Goal: Task Accomplishment & Management: Use online tool/utility

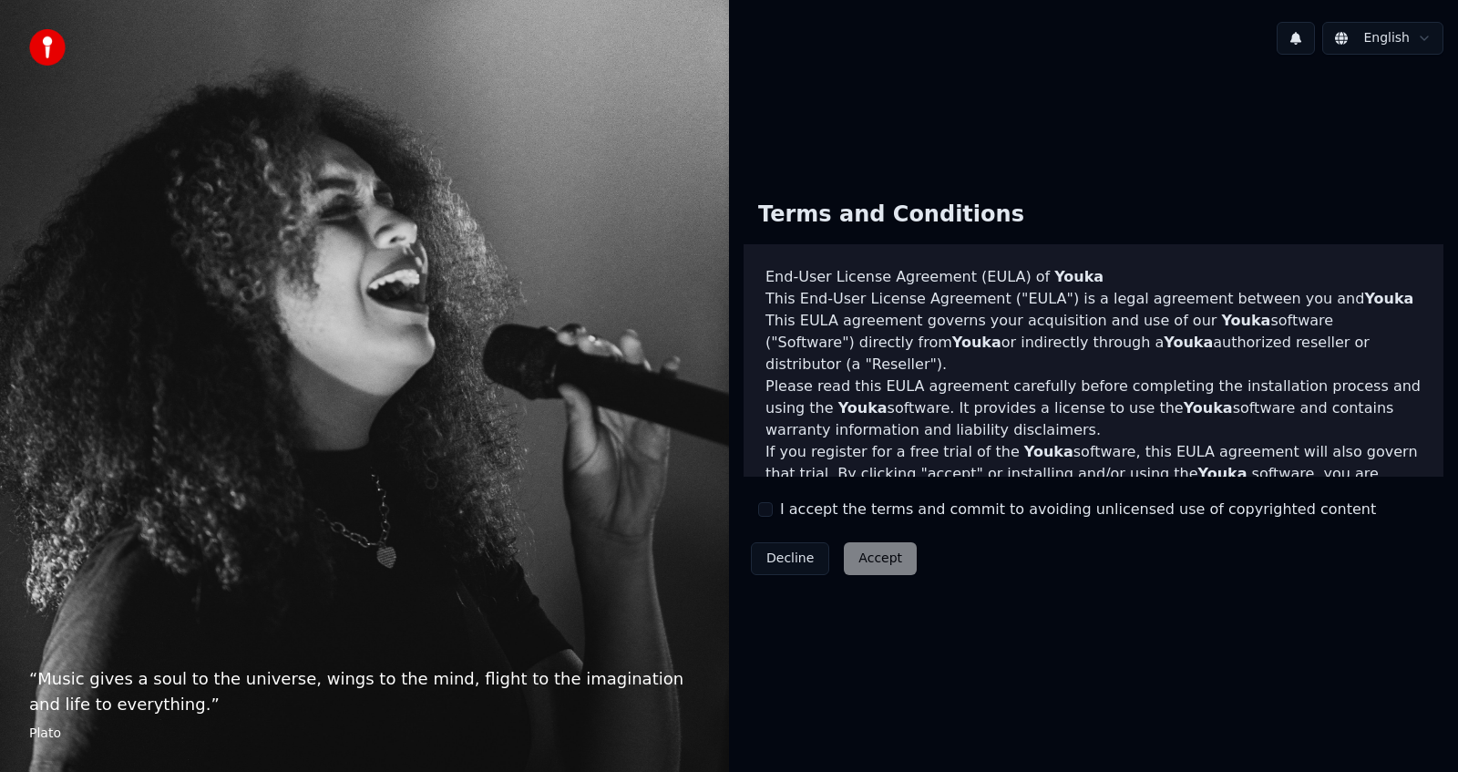
click at [770, 515] on button "I accept the terms and commit to avoiding unlicensed use of copyrighted content" at bounding box center [765, 509] width 15 height 15
click at [864, 565] on button "Accept" at bounding box center [880, 558] width 73 height 33
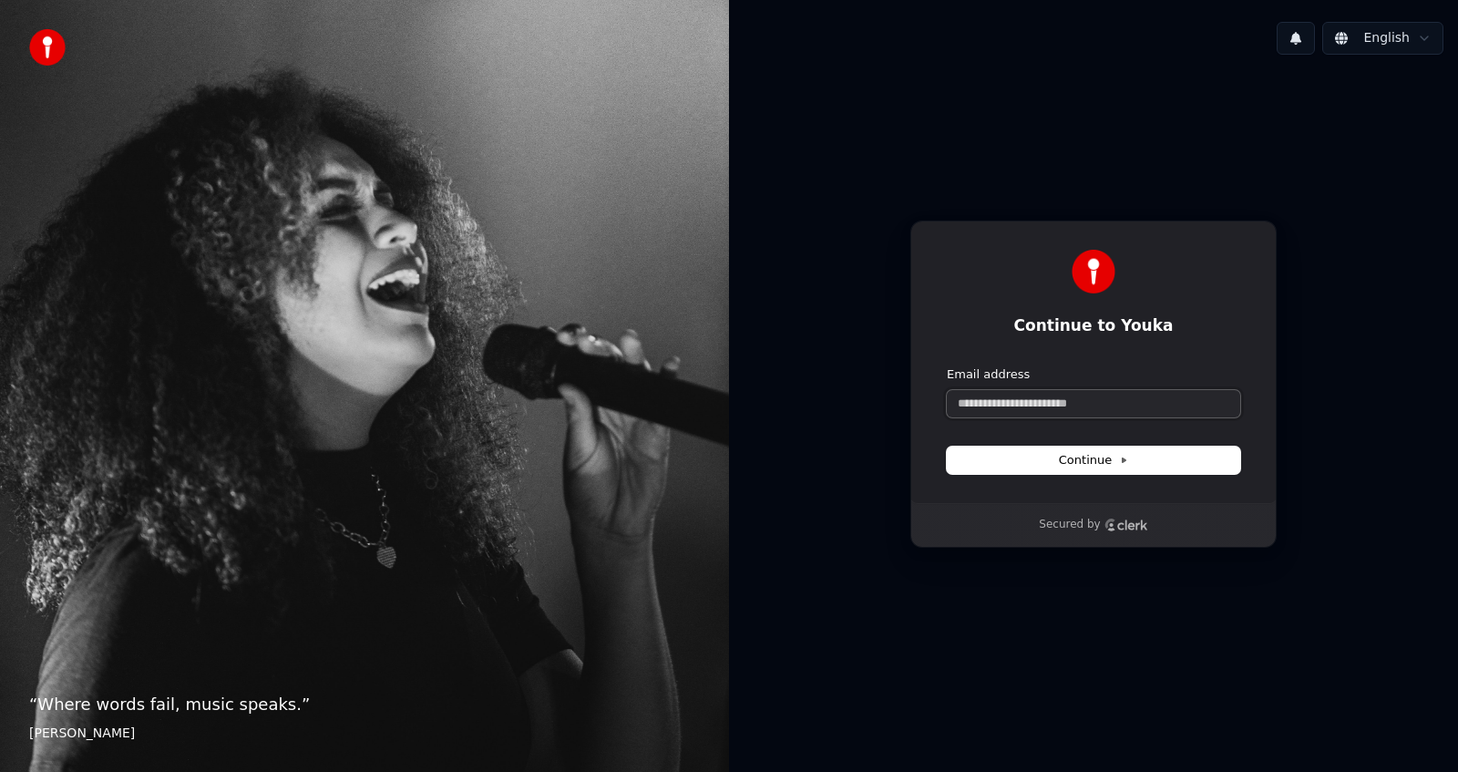
click at [1083, 413] on input "Email address" at bounding box center [1093, 403] width 293 height 27
click at [1056, 458] on button "Continue" at bounding box center [1093, 460] width 293 height 27
type input "**********"
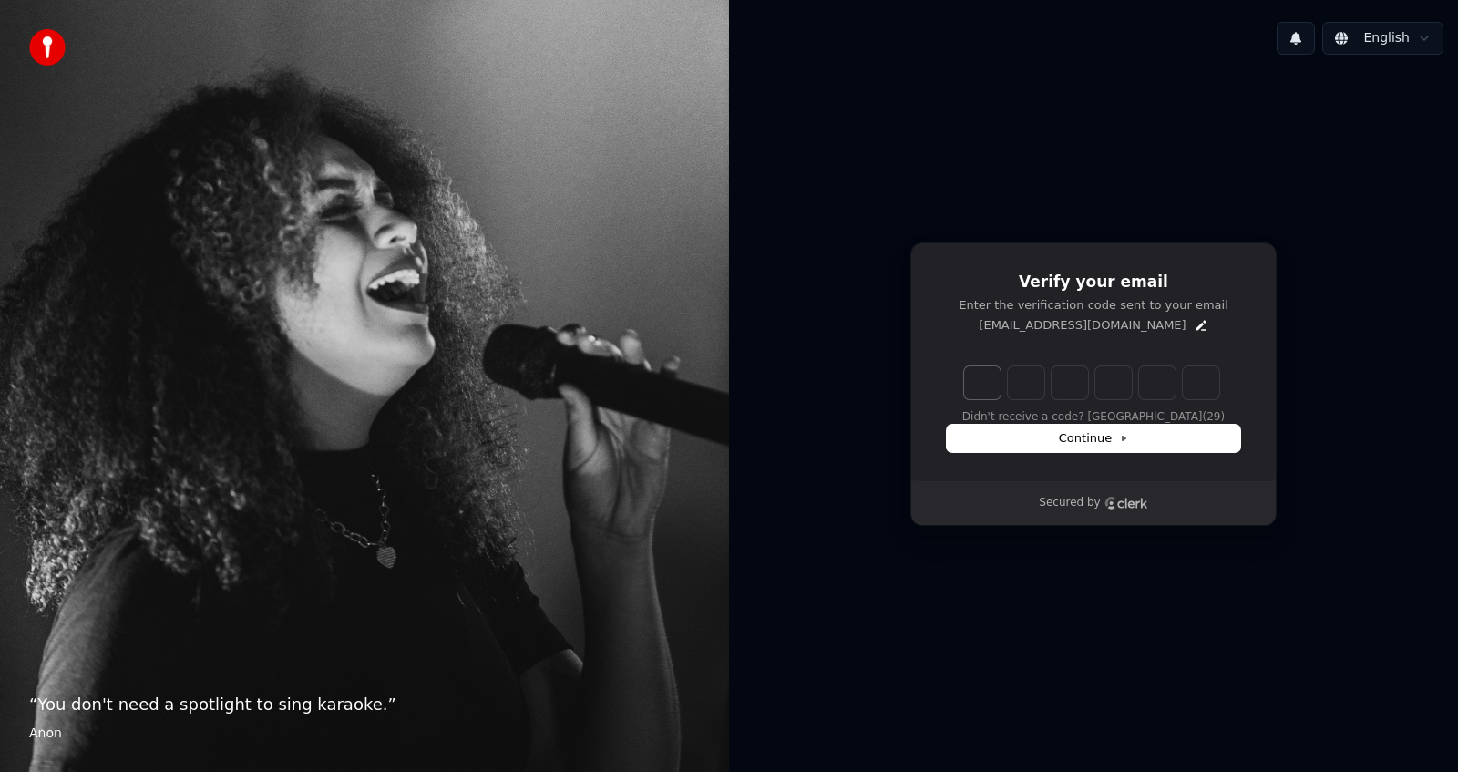
click at [986, 386] on input "Enter verification code. Digit 1" at bounding box center [982, 382] width 36 height 33
type input "*"
type input "**"
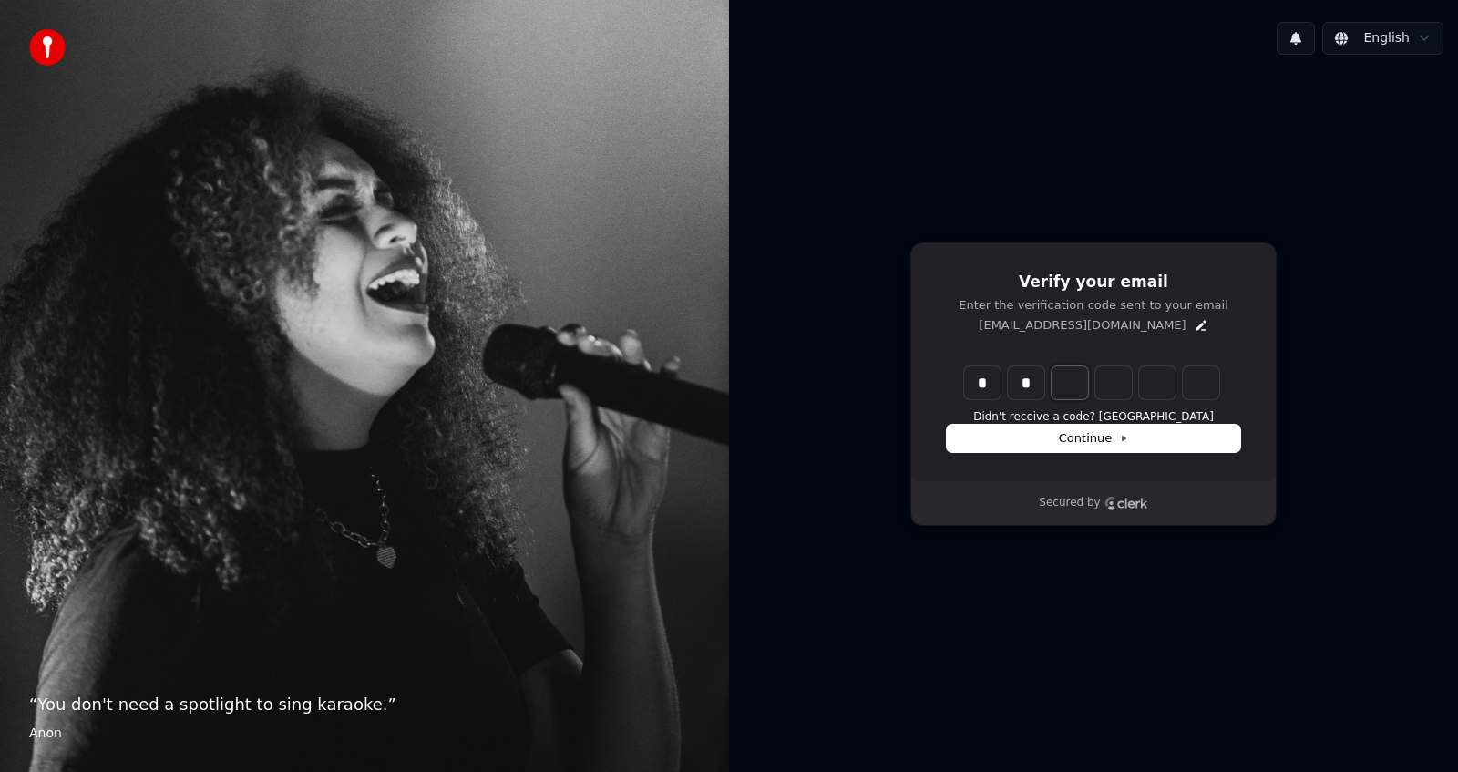
type input "*"
type input "***"
type input "*"
type input "****"
type input "*"
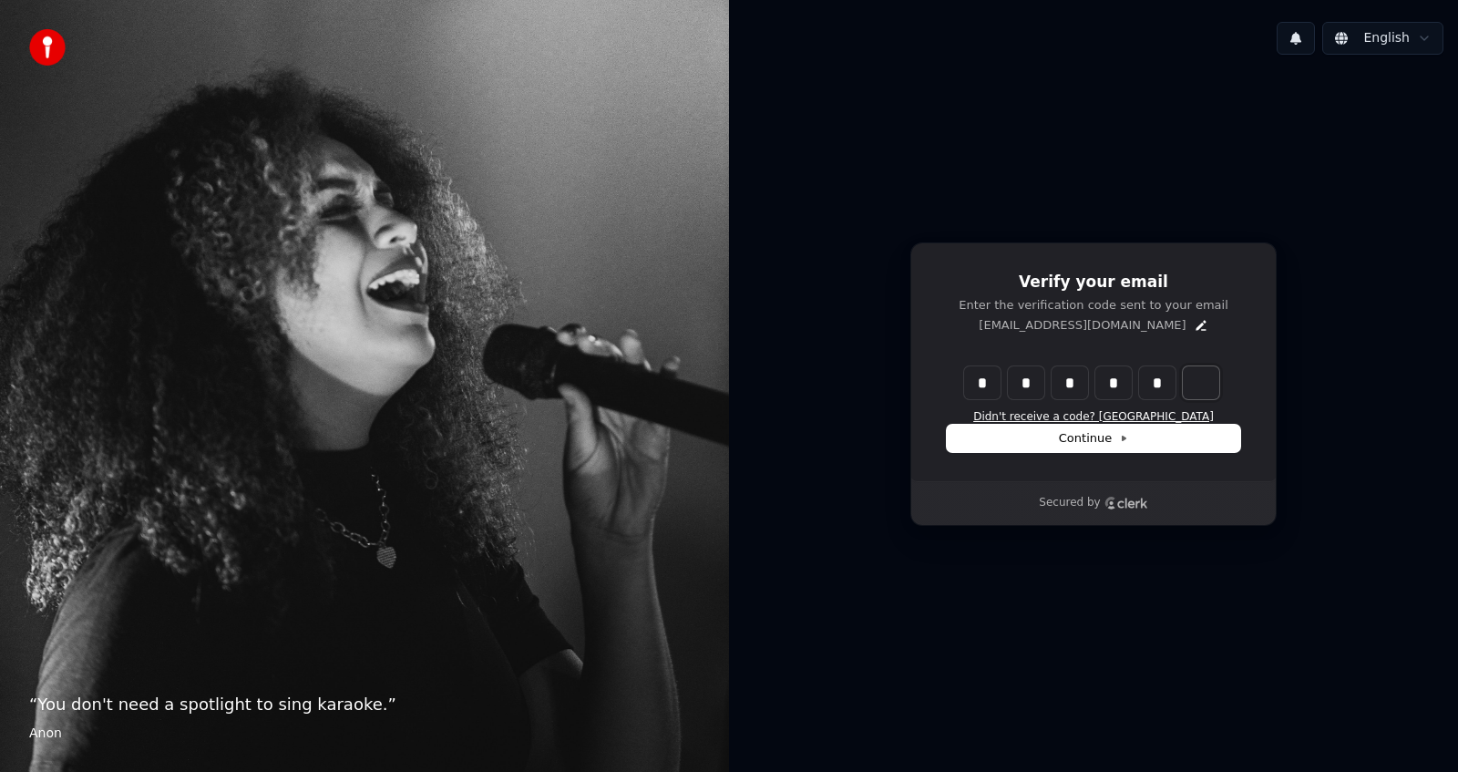
type input "******"
type input "*"
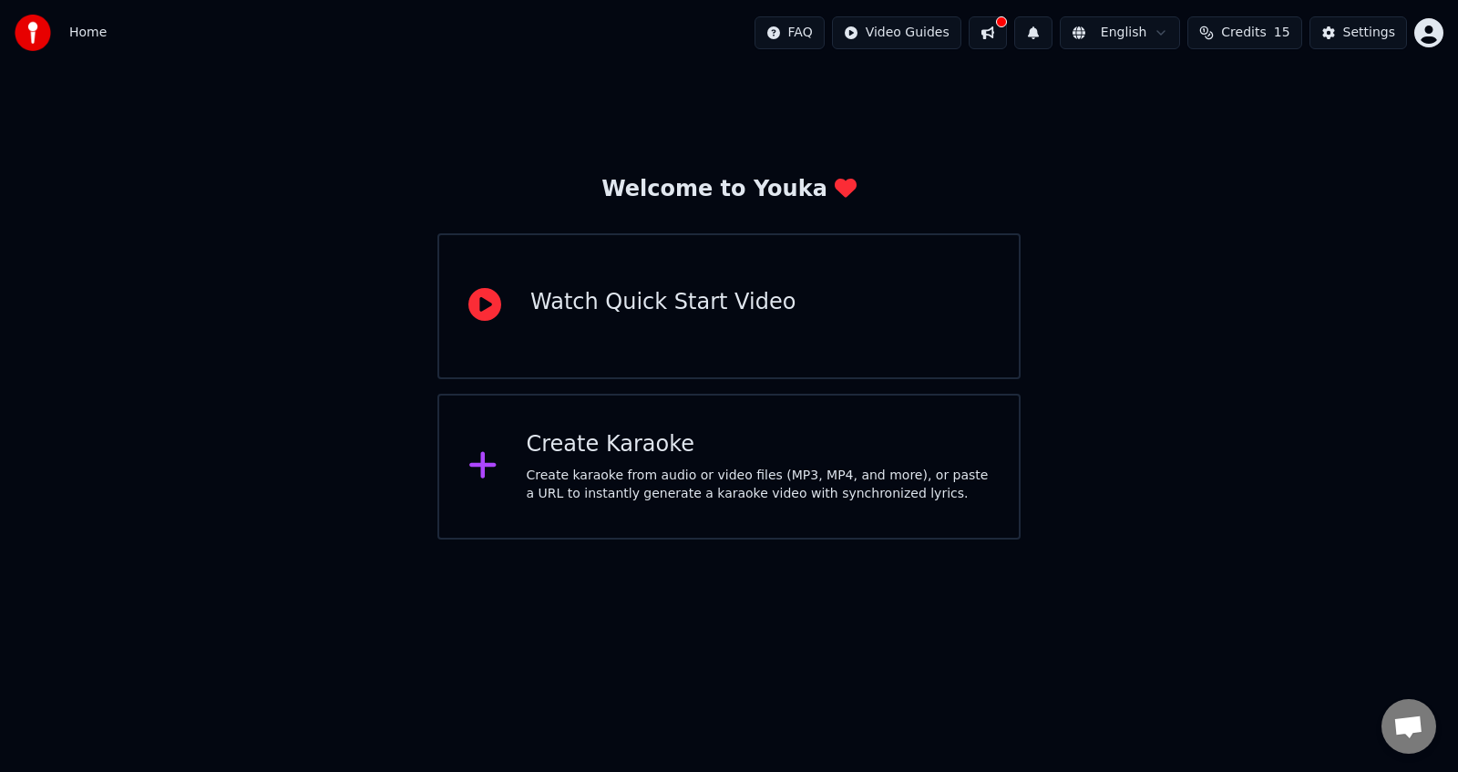
click at [611, 475] on div "Create karaoke from audio or video files (MP3, MP4, and more), or paste a URL t…" at bounding box center [759, 485] width 464 height 36
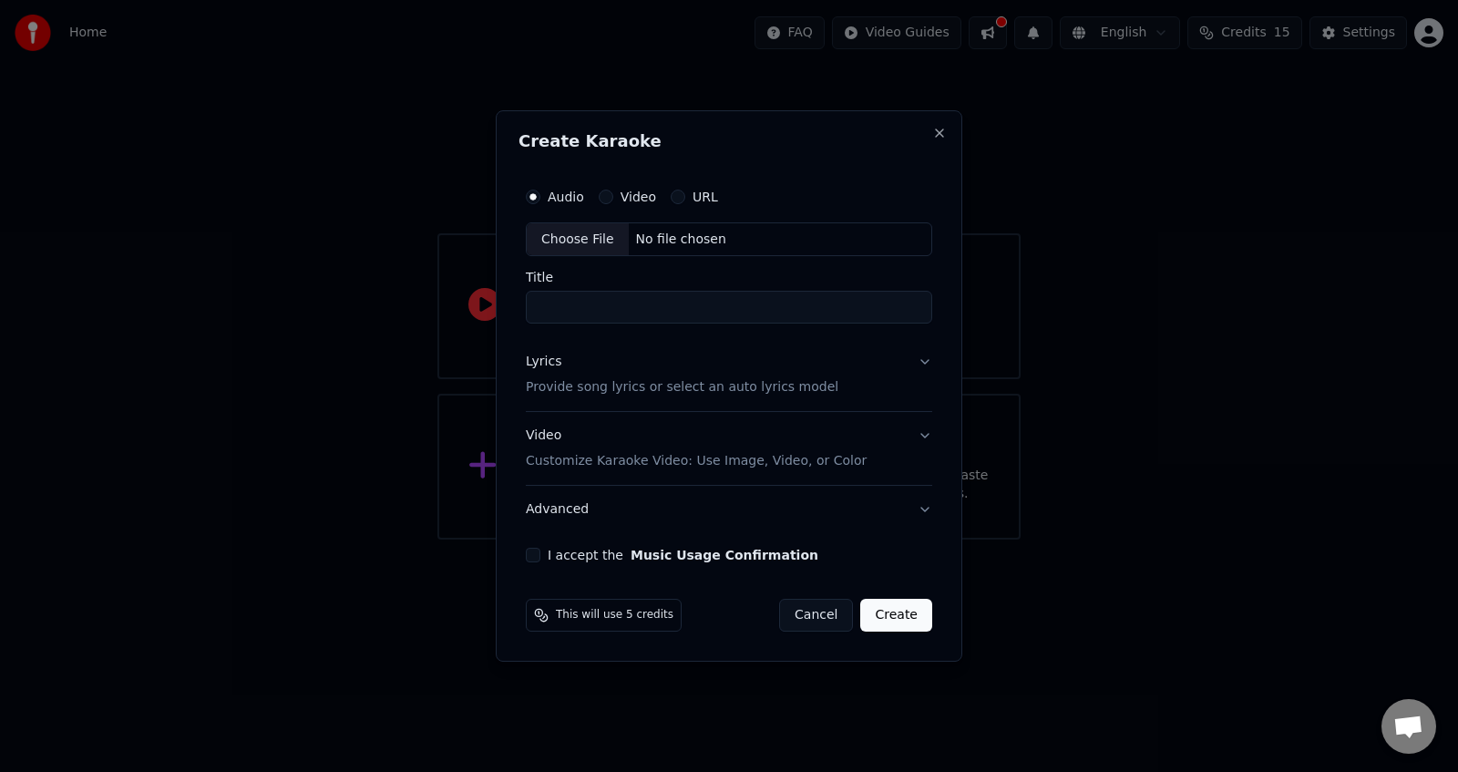
click at [574, 241] on div "Choose File" at bounding box center [578, 239] width 102 height 33
type input "**********"
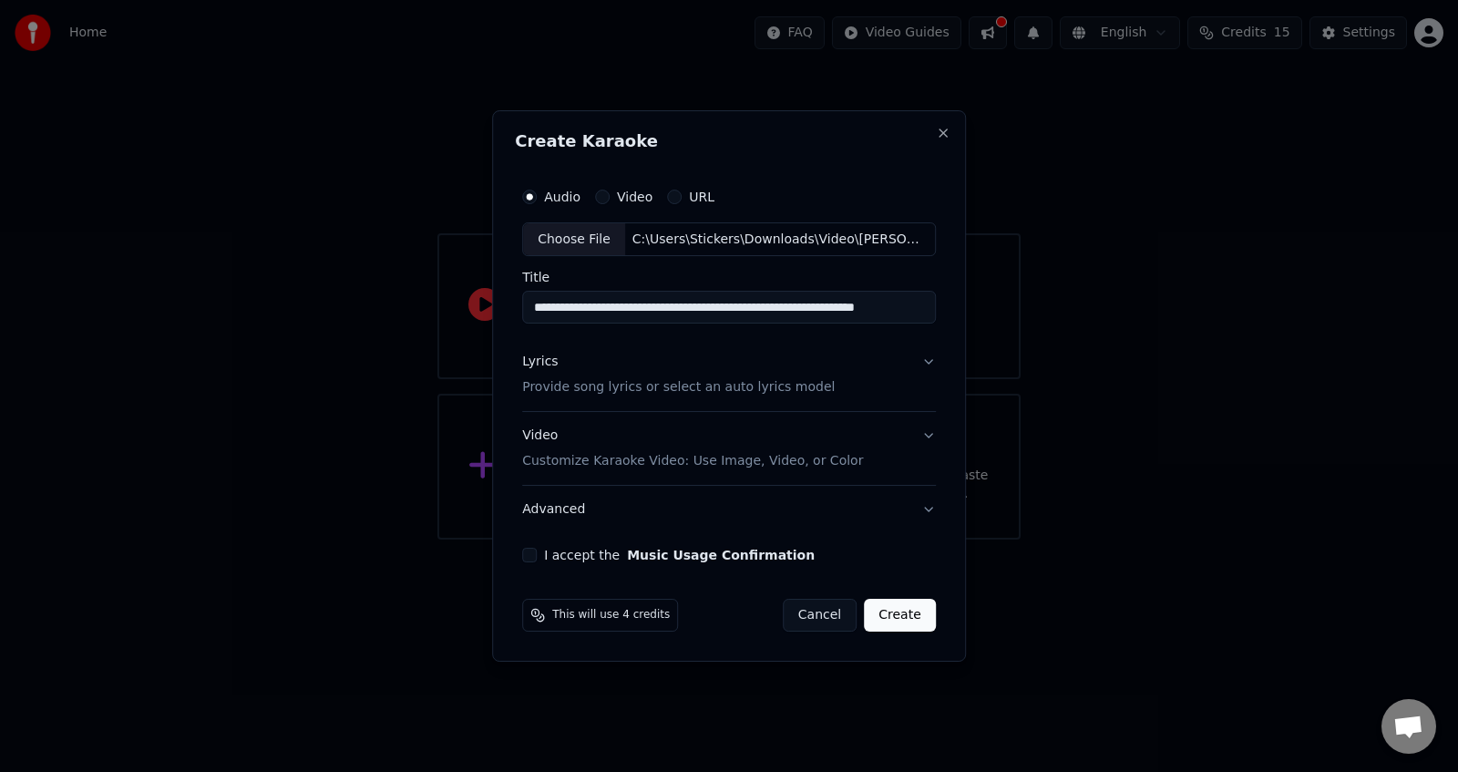
click at [922, 433] on button "Video Customize Karaoke Video: Use Image, Video, or Color" at bounding box center [729, 449] width 414 height 73
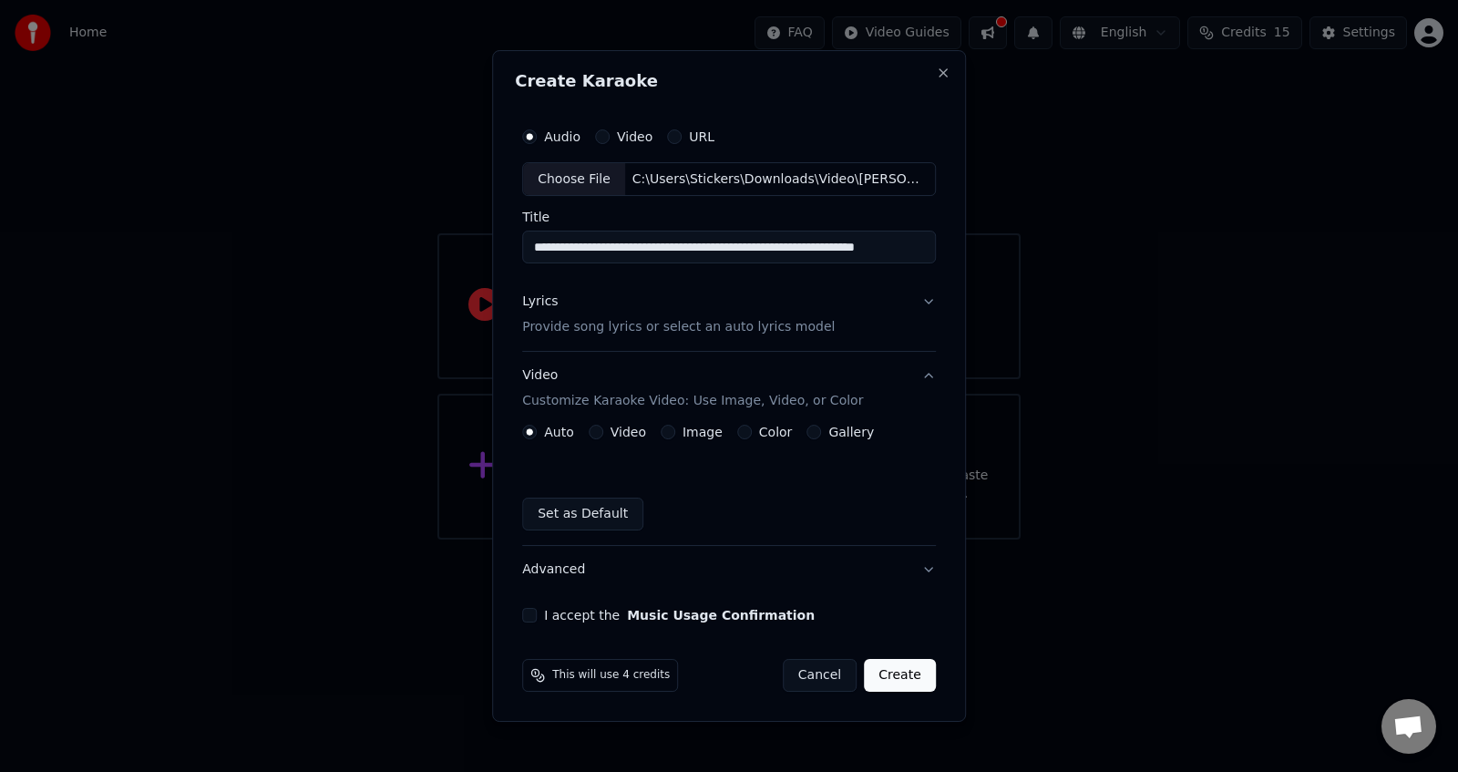
click at [608, 432] on div "Video" at bounding box center [617, 432] width 57 height 15
click at [600, 433] on button "Video" at bounding box center [596, 432] width 15 height 15
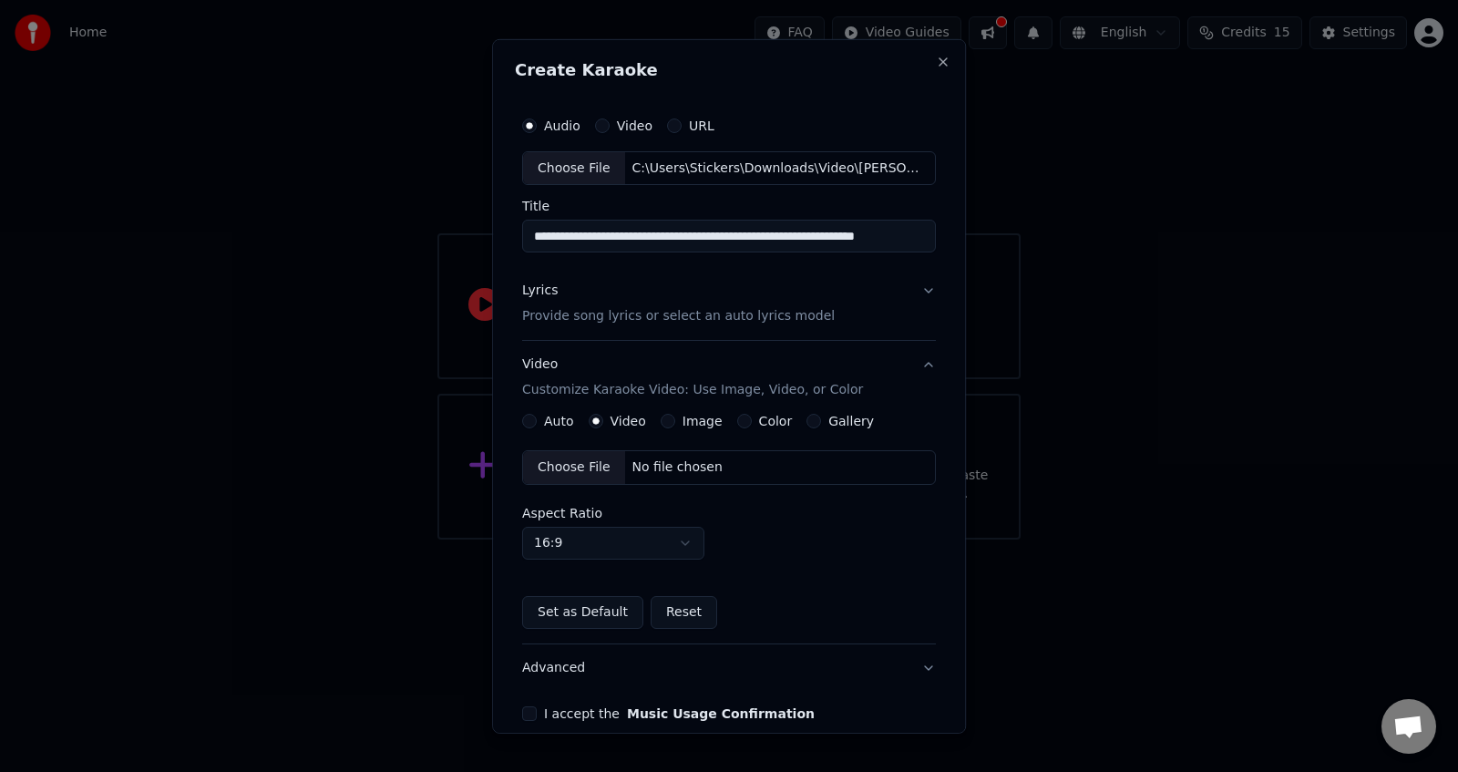
click at [918, 290] on button "Lyrics Provide song lyrics or select an auto lyrics model" at bounding box center [729, 303] width 414 height 73
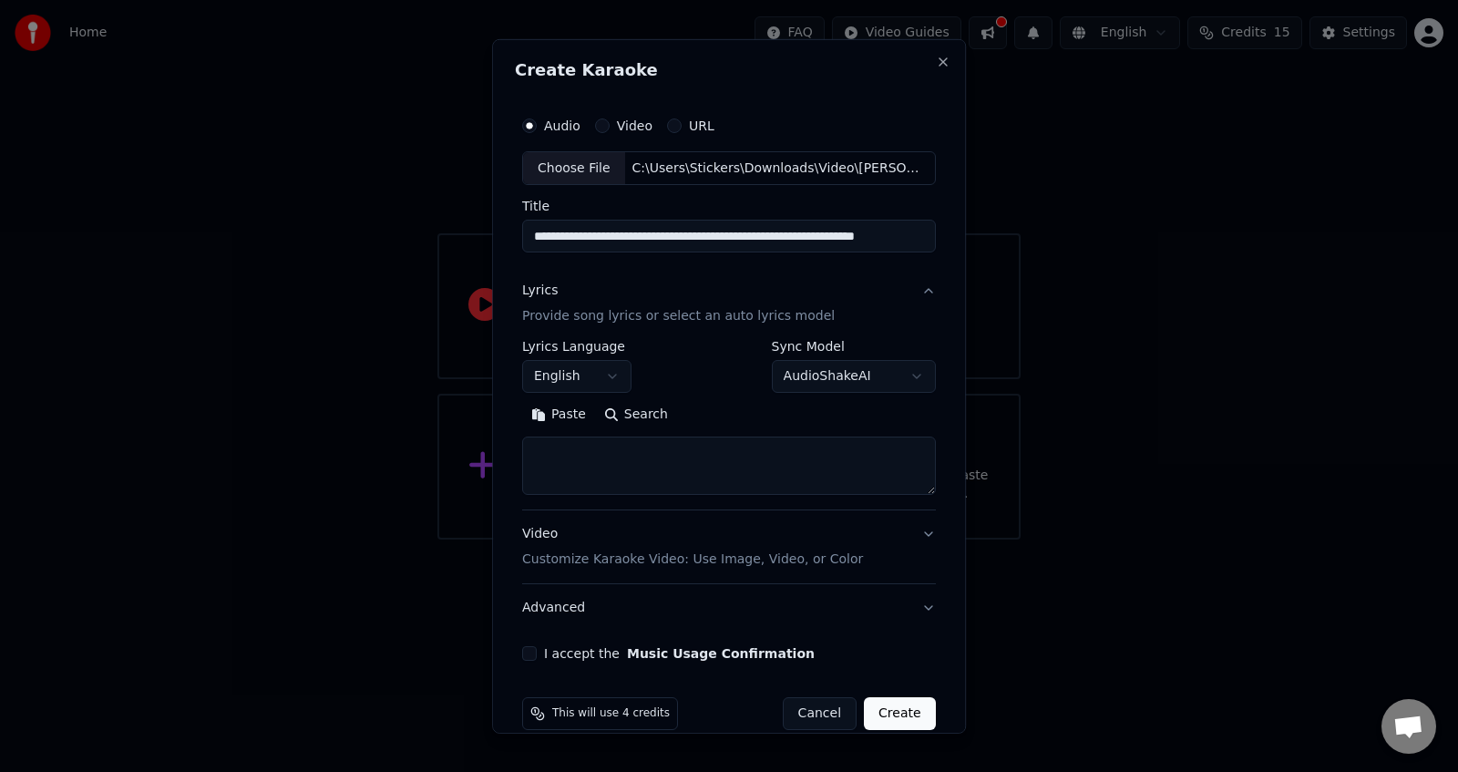
click at [606, 364] on body "**********" at bounding box center [729, 269] width 1458 height 539
click at [919, 291] on button "Lyrics Provide song lyrics or select an auto lyrics model" at bounding box center [729, 303] width 414 height 73
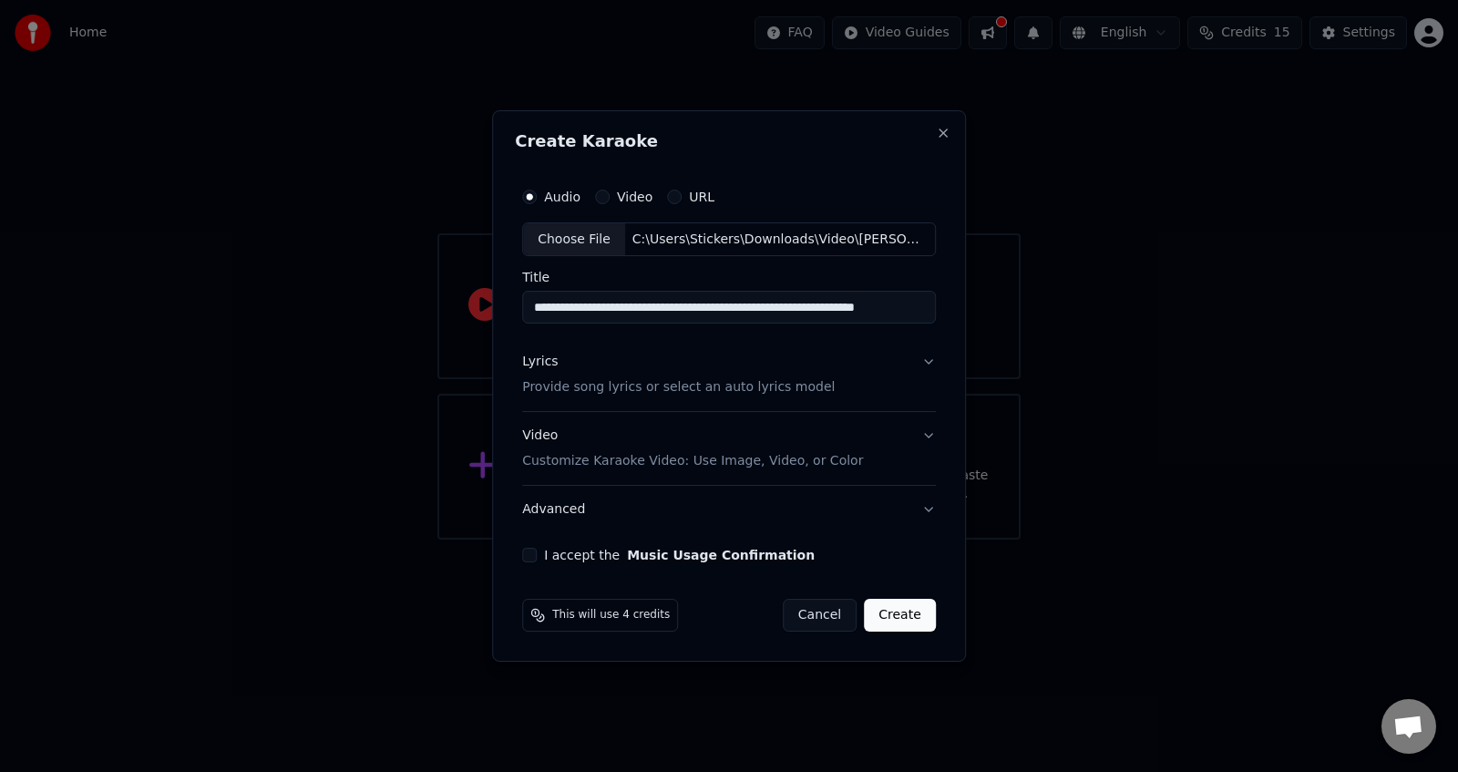
click at [908, 433] on button "Video Customize Karaoke Video: Use Image, Video, or Color" at bounding box center [729, 449] width 414 height 73
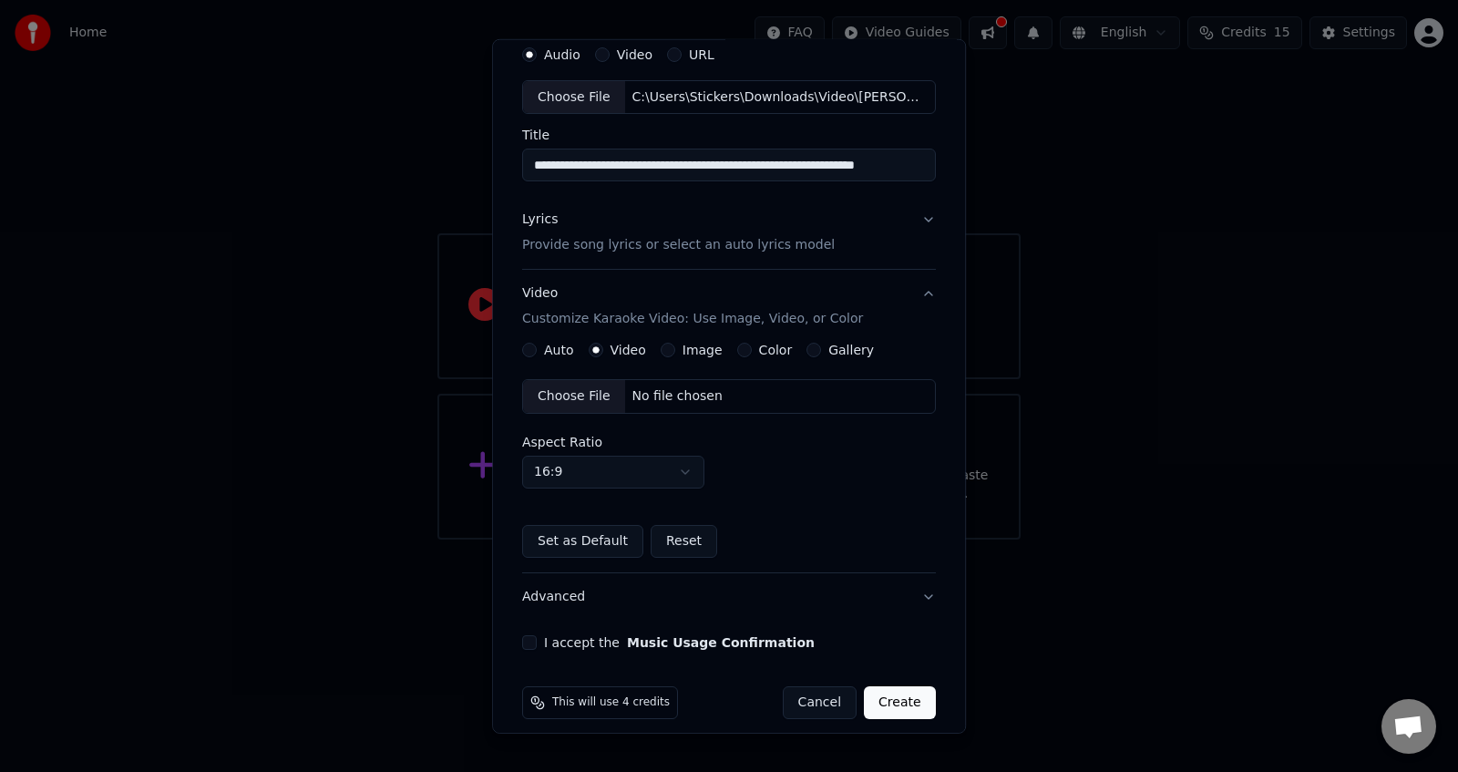
scroll to position [87, 0]
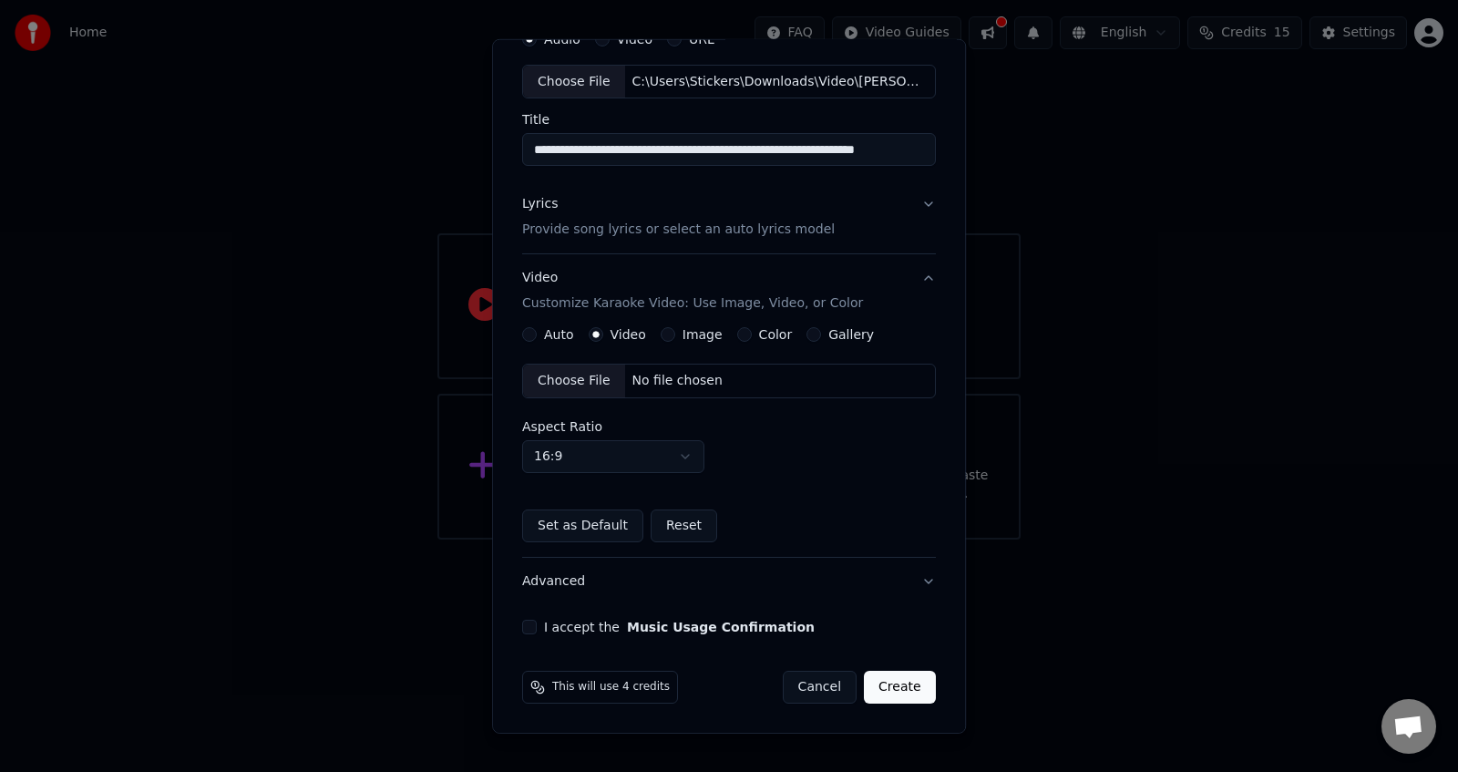
click at [584, 382] on div "Choose File" at bounding box center [574, 380] width 102 height 33
click at [574, 378] on div "Choose File" at bounding box center [574, 380] width 102 height 33
click at [530, 631] on button "I accept the Music Usage Confirmation" at bounding box center [529, 627] width 15 height 15
click at [898, 696] on button "Create" at bounding box center [900, 687] width 72 height 33
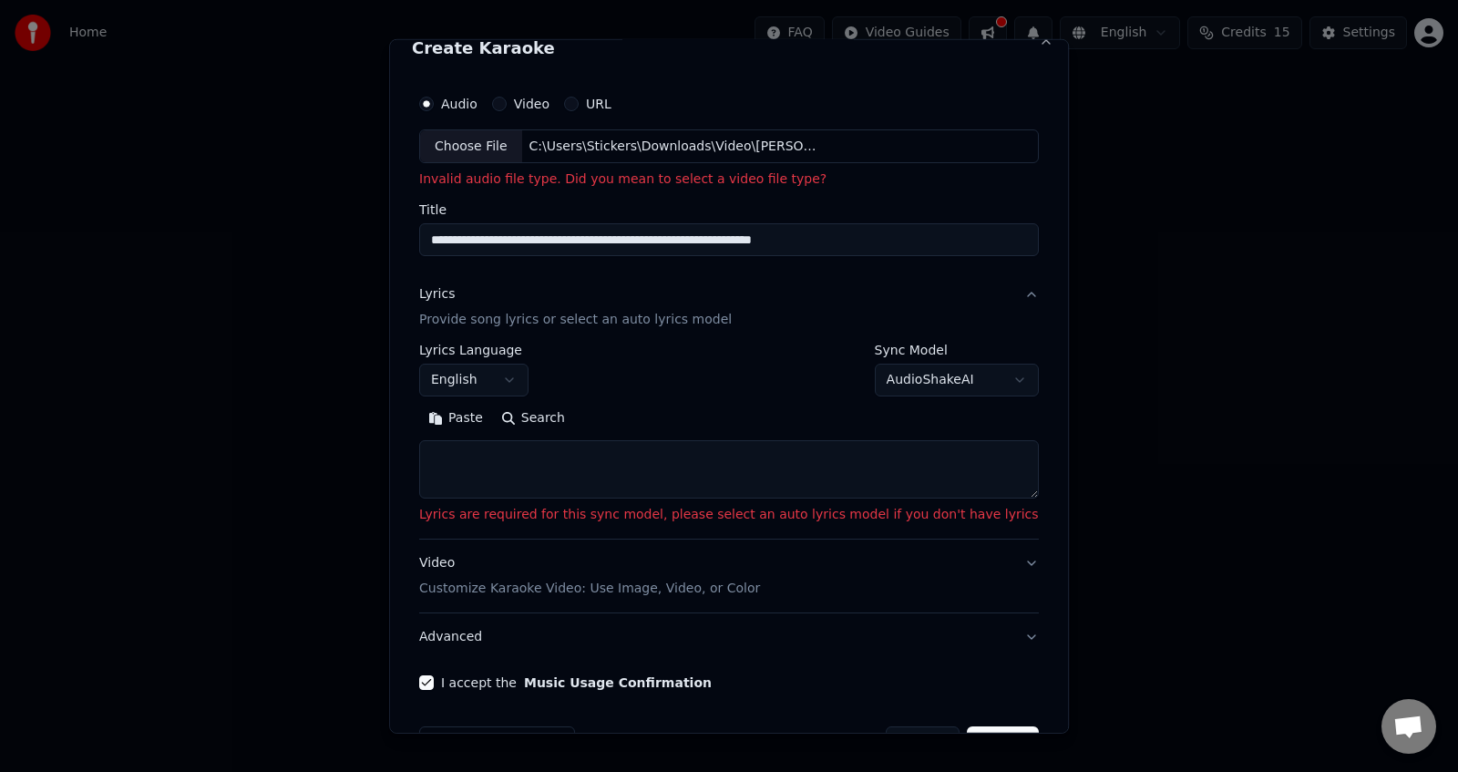
scroll to position [0, 0]
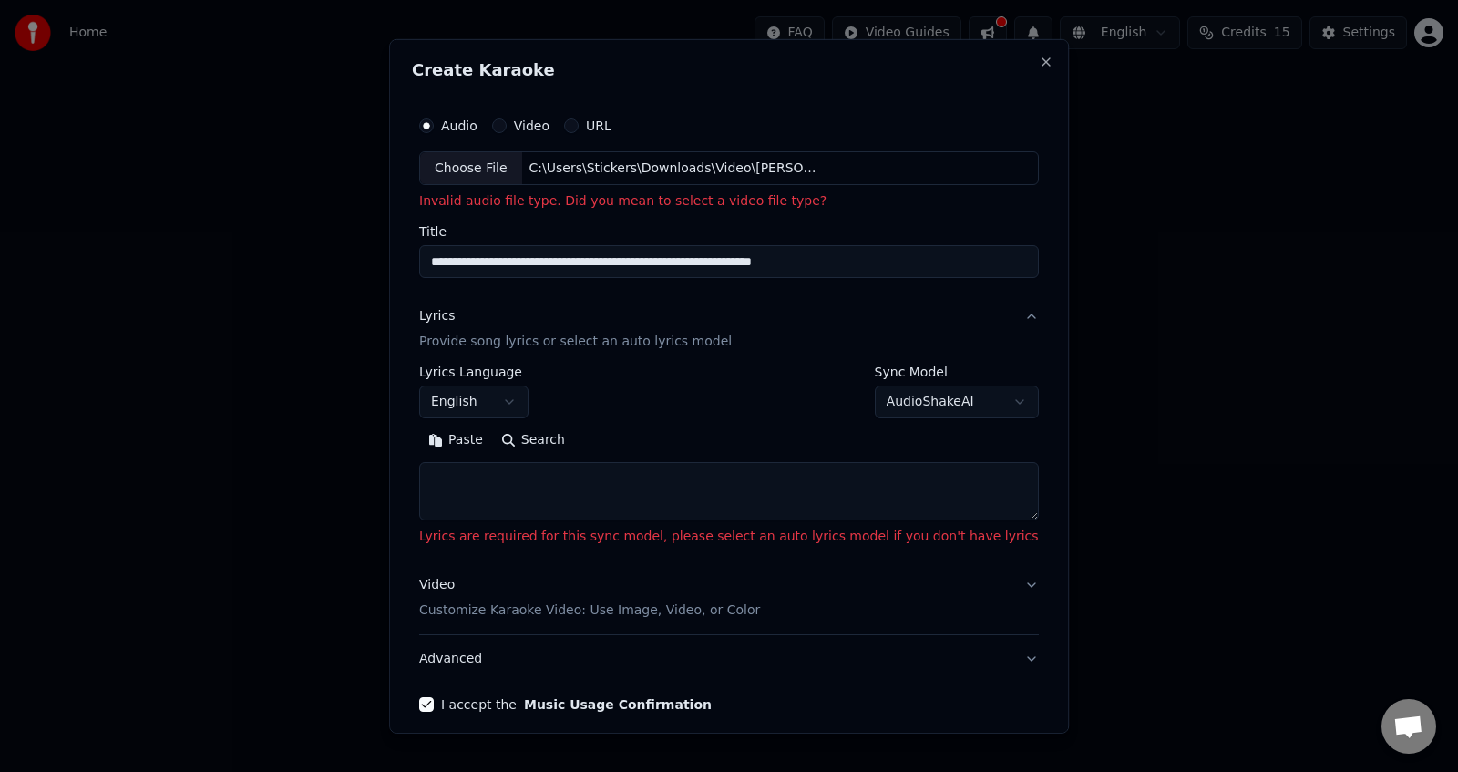
click at [507, 124] on button "Video" at bounding box center [499, 125] width 15 height 15
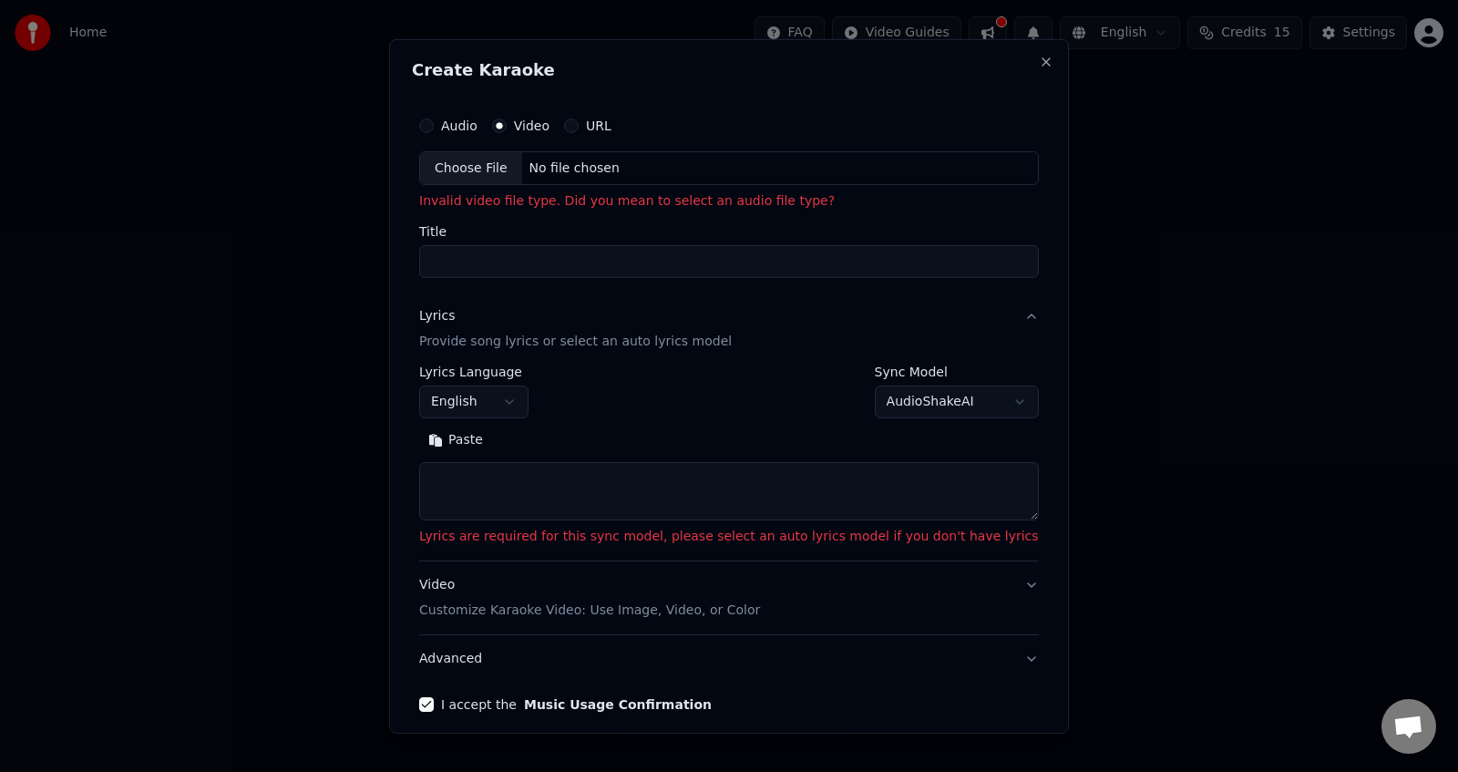
click at [514, 163] on div "Choose File" at bounding box center [471, 167] width 102 height 33
type input "**********"
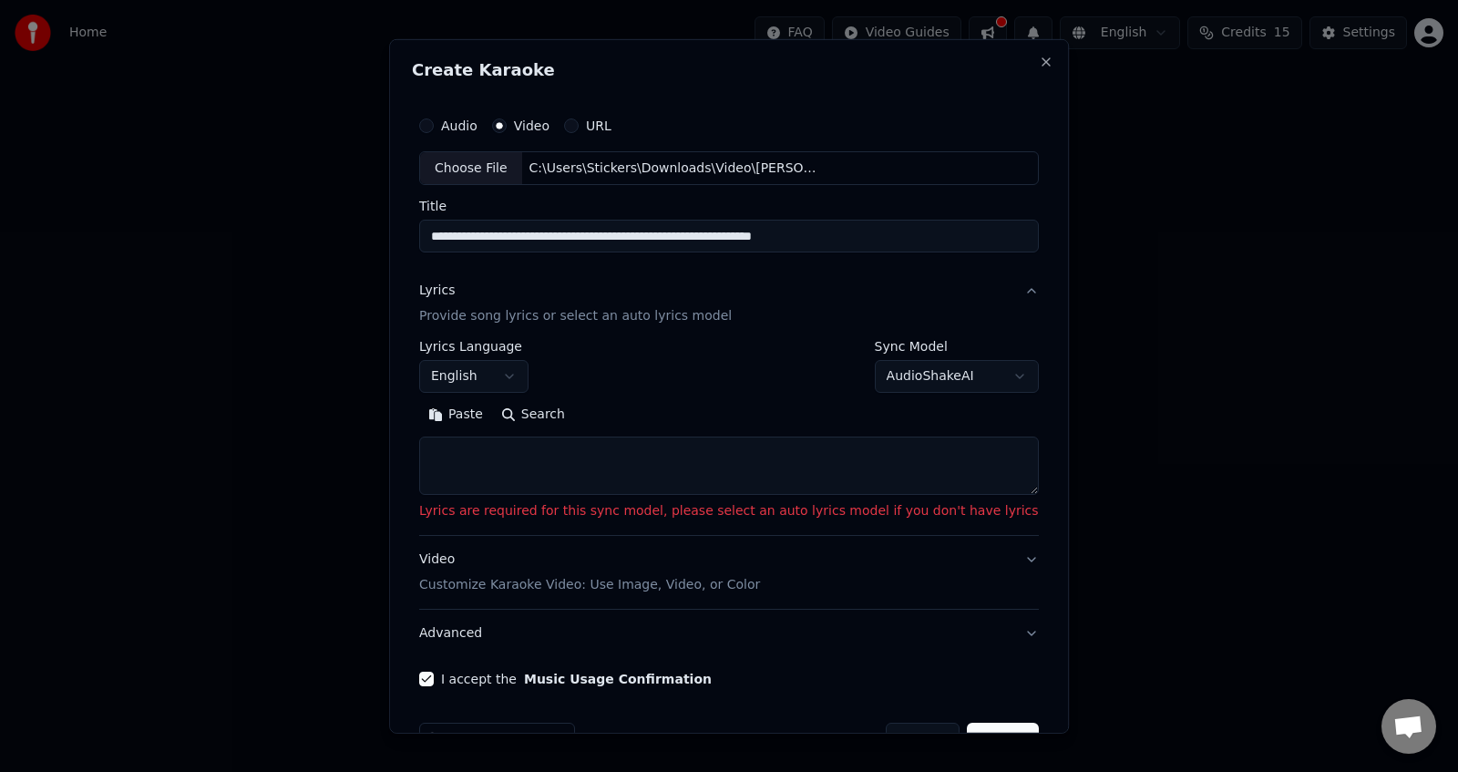
scroll to position [52, 0]
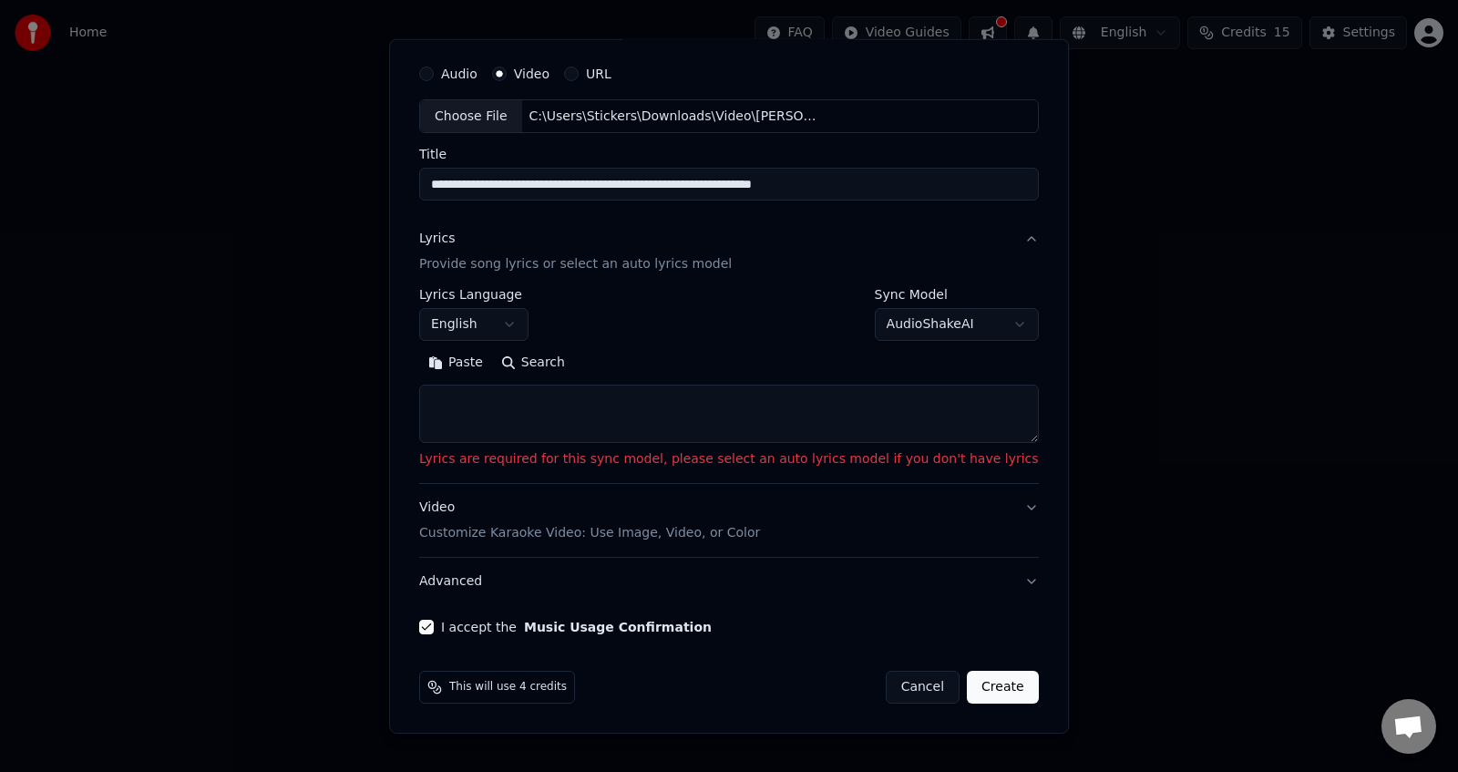
click at [984, 505] on button "Video Customize Karaoke Video: Use Image, Video, or Color" at bounding box center [729, 520] width 620 height 73
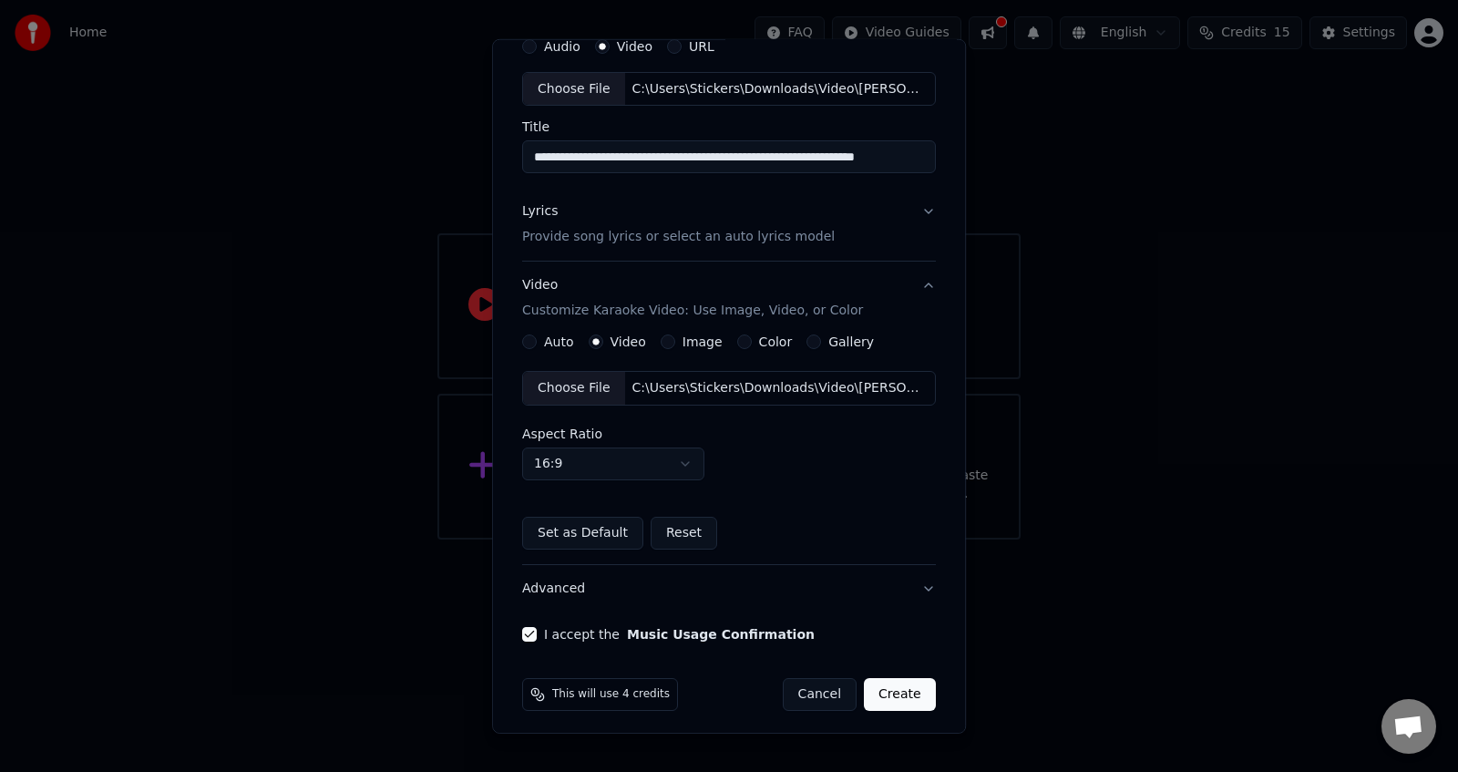
scroll to position [87, 0]
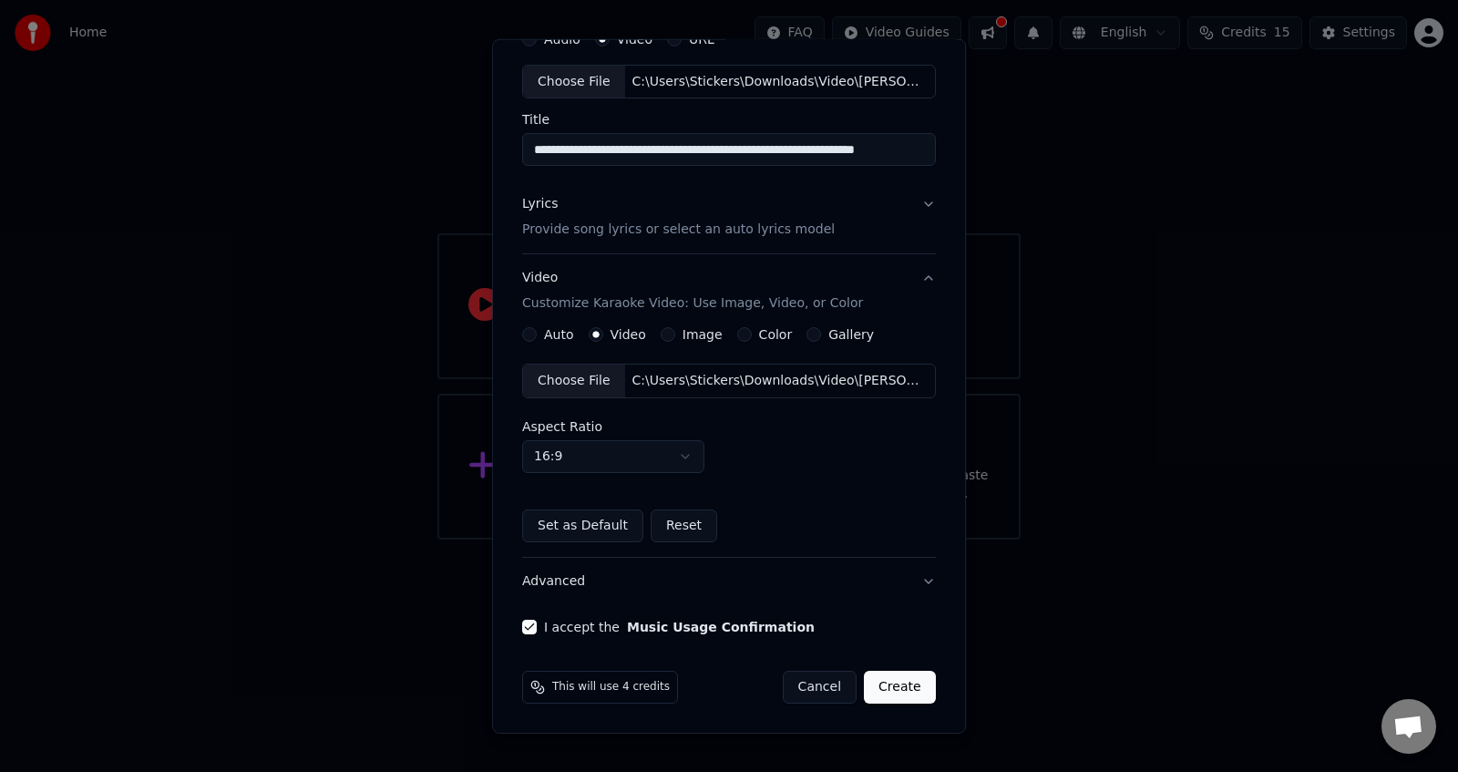
click at [889, 688] on button "Create" at bounding box center [900, 687] width 72 height 33
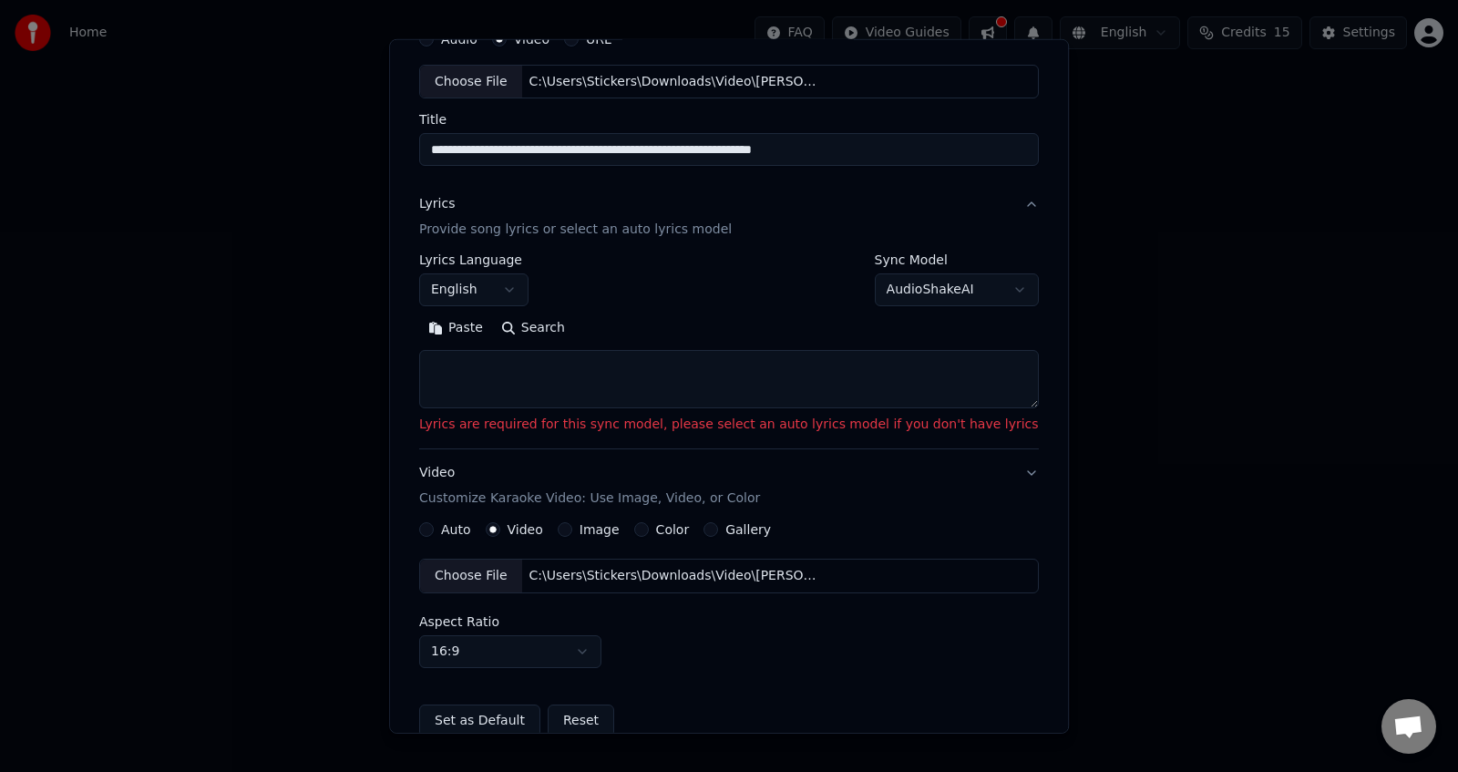
scroll to position [53, 0]
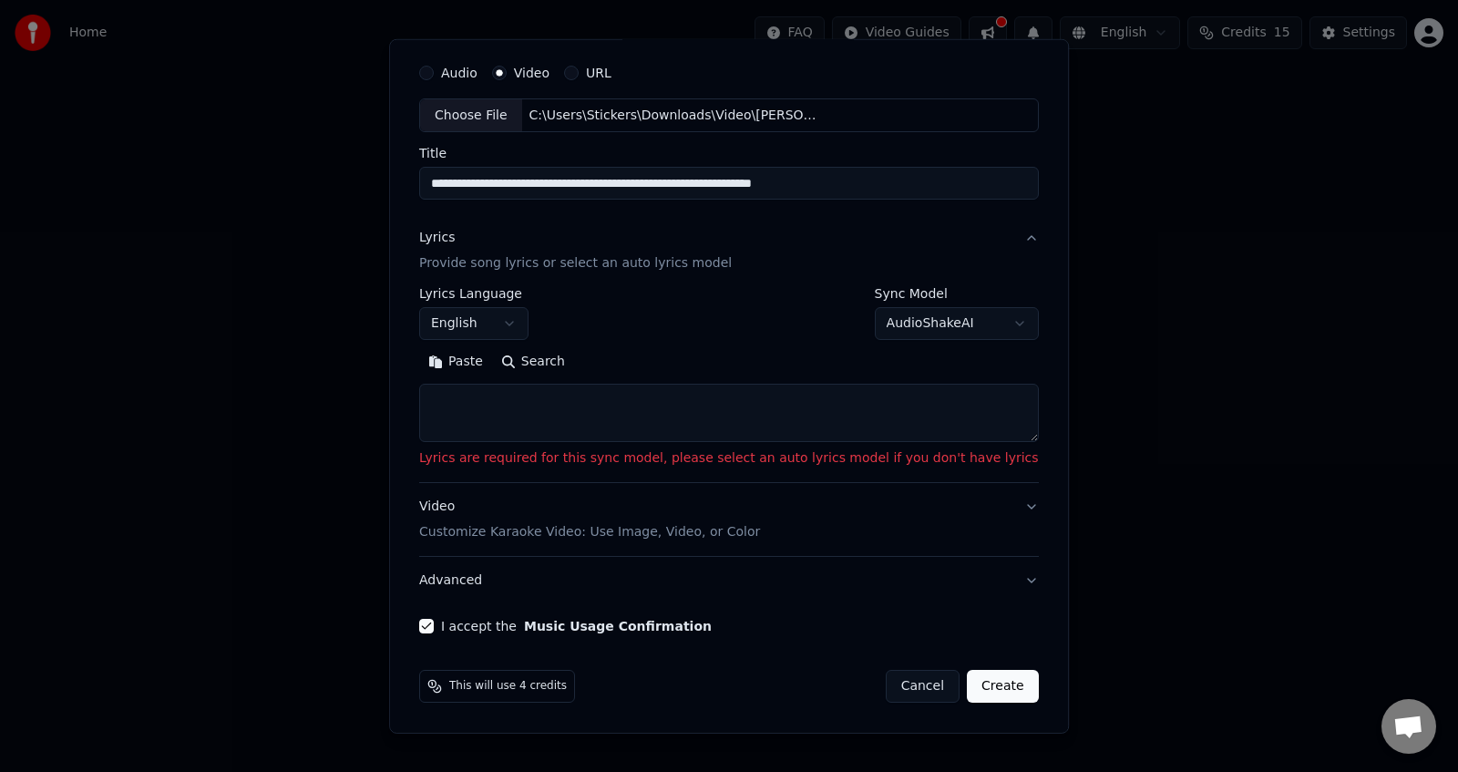
click at [573, 406] on textarea at bounding box center [729, 413] width 620 height 58
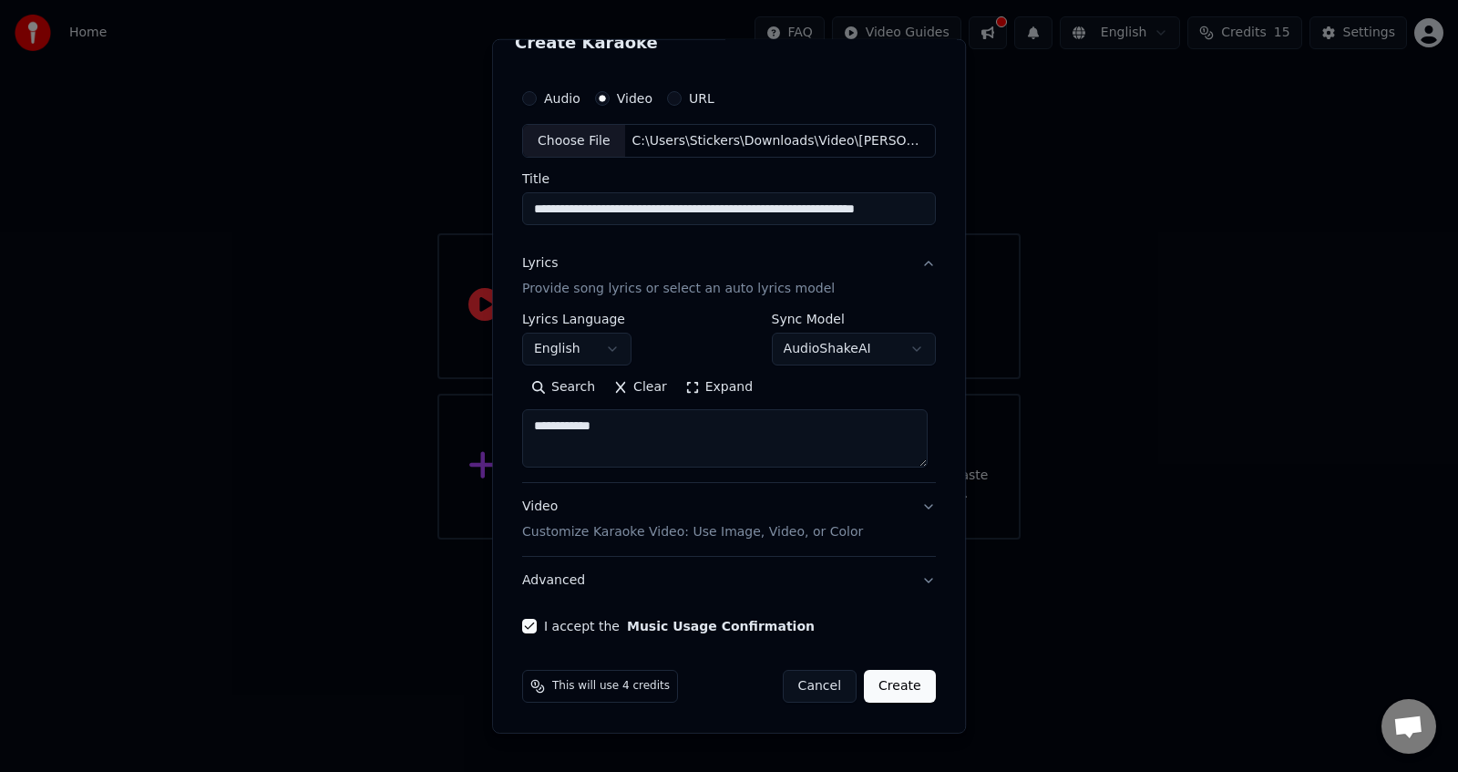
type textarea "**********"
click at [898, 684] on button "Create" at bounding box center [900, 686] width 72 height 33
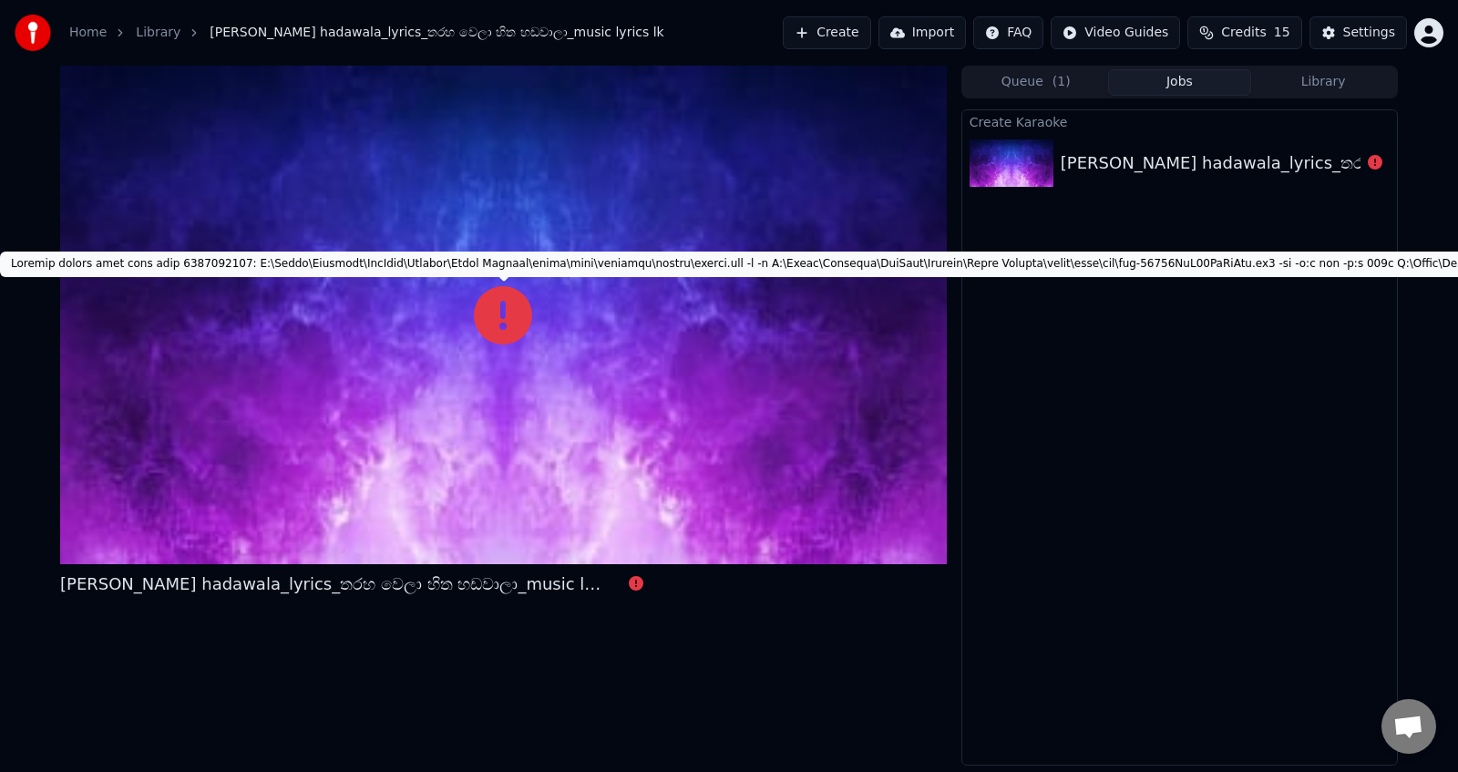
click at [507, 311] on icon at bounding box center [503, 315] width 58 height 58
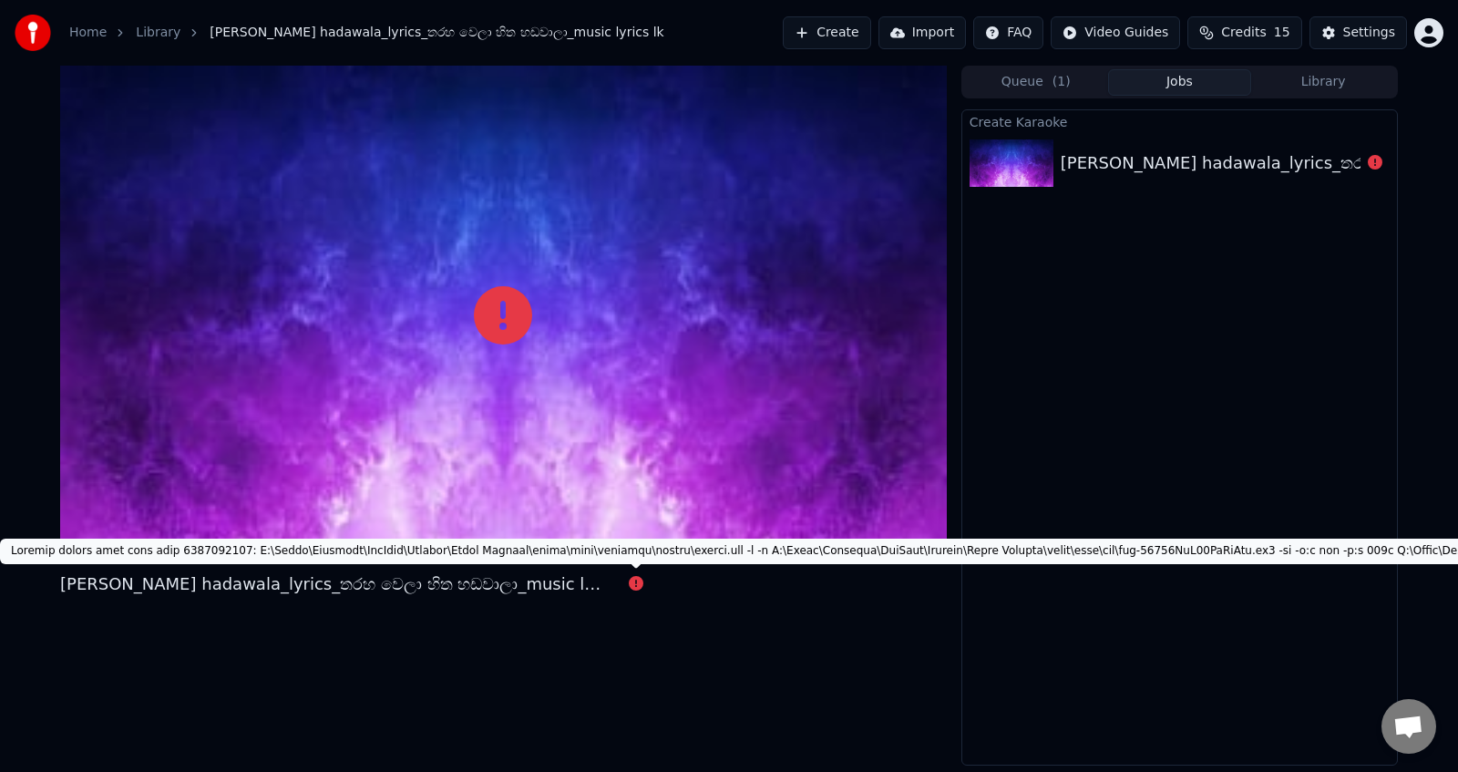
click at [640, 582] on icon at bounding box center [636, 583] width 15 height 15
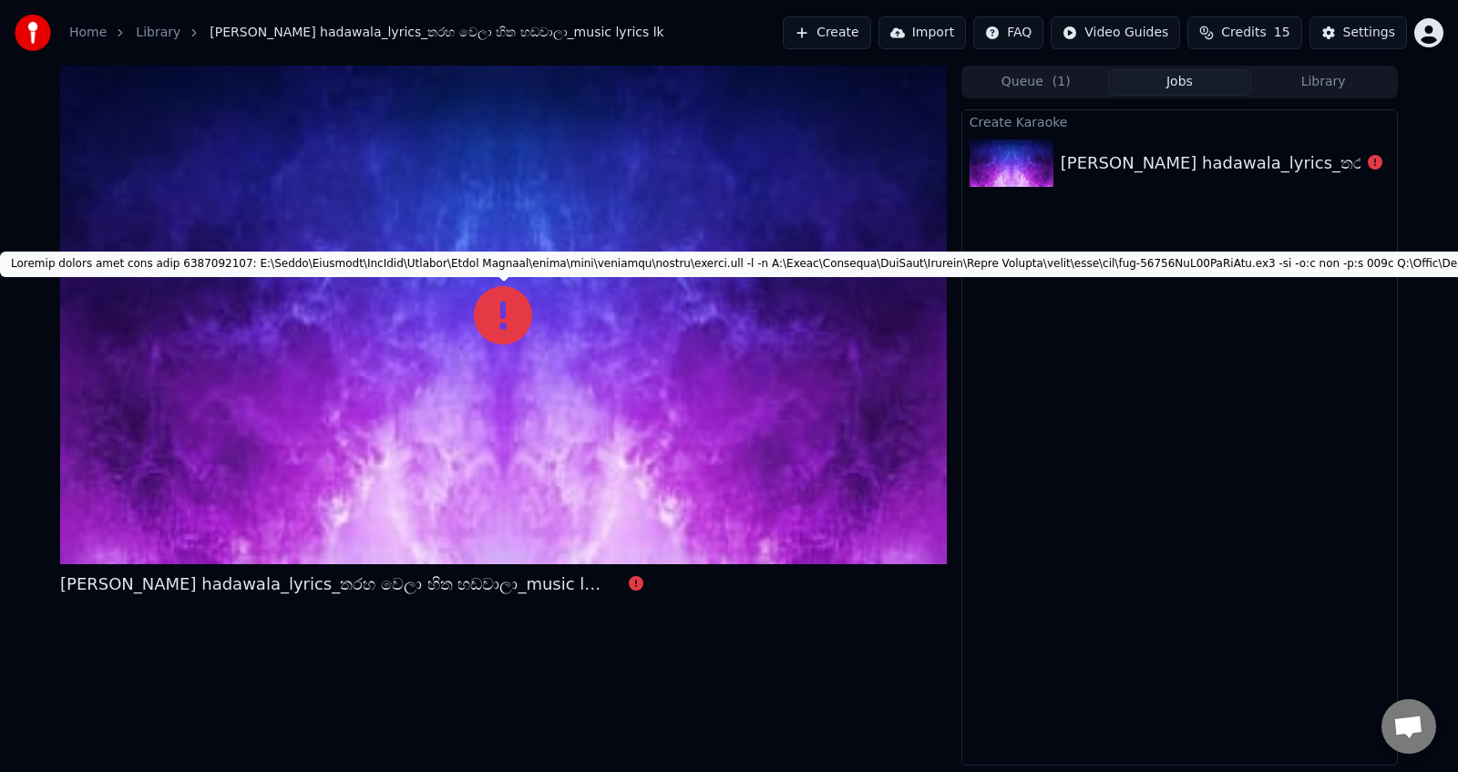
click at [503, 311] on icon at bounding box center [503, 315] width 58 height 58
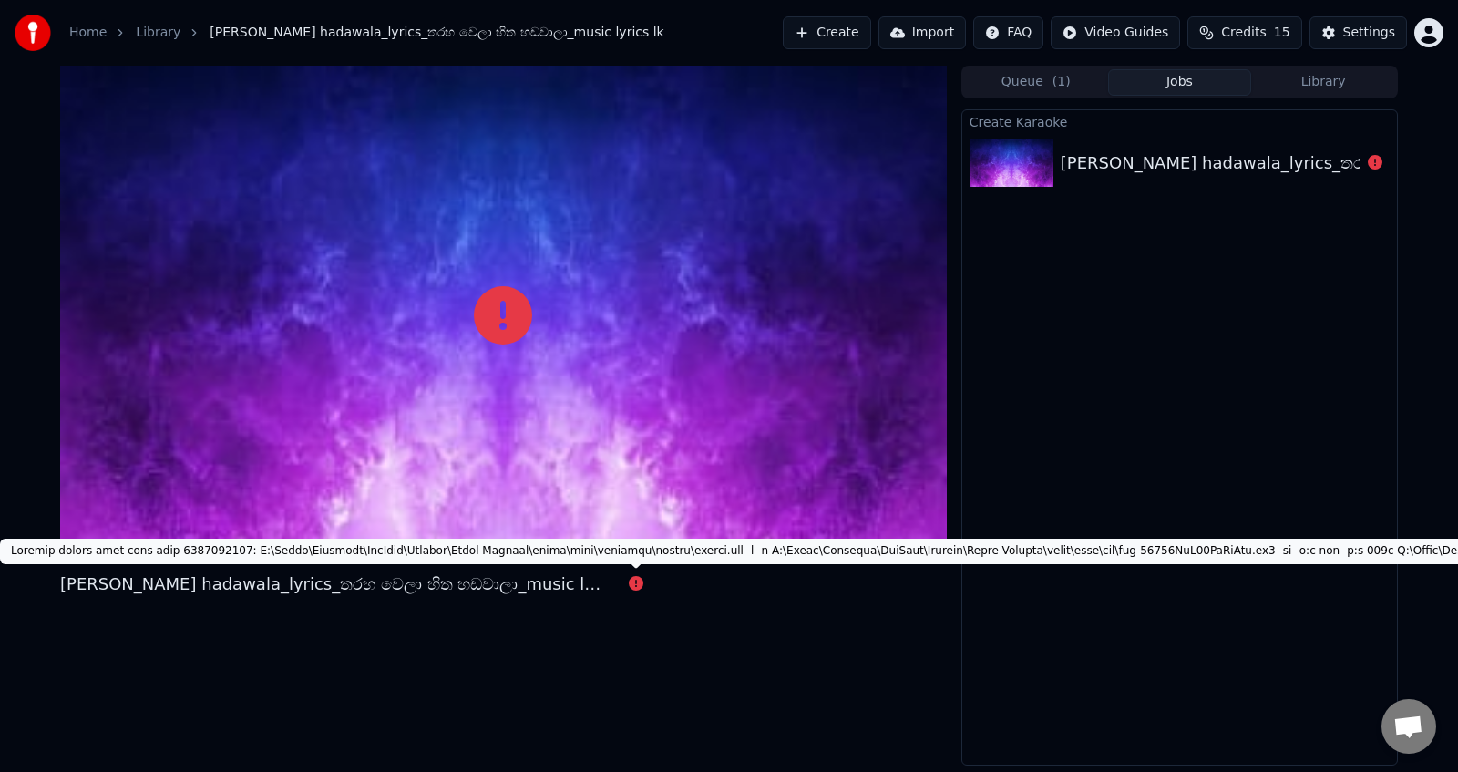
click at [638, 586] on icon at bounding box center [636, 583] width 15 height 15
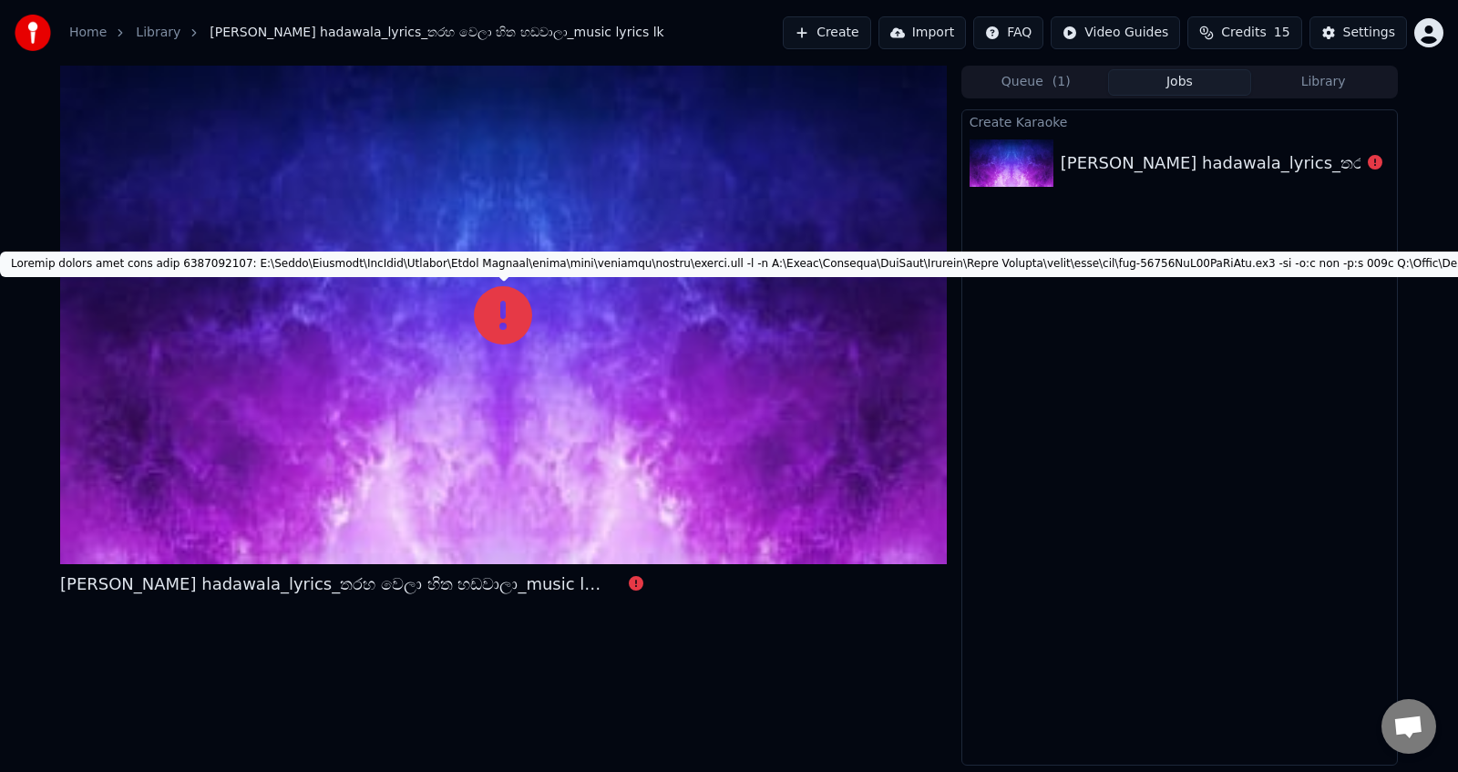
click at [498, 289] on icon at bounding box center [503, 315] width 58 height 58
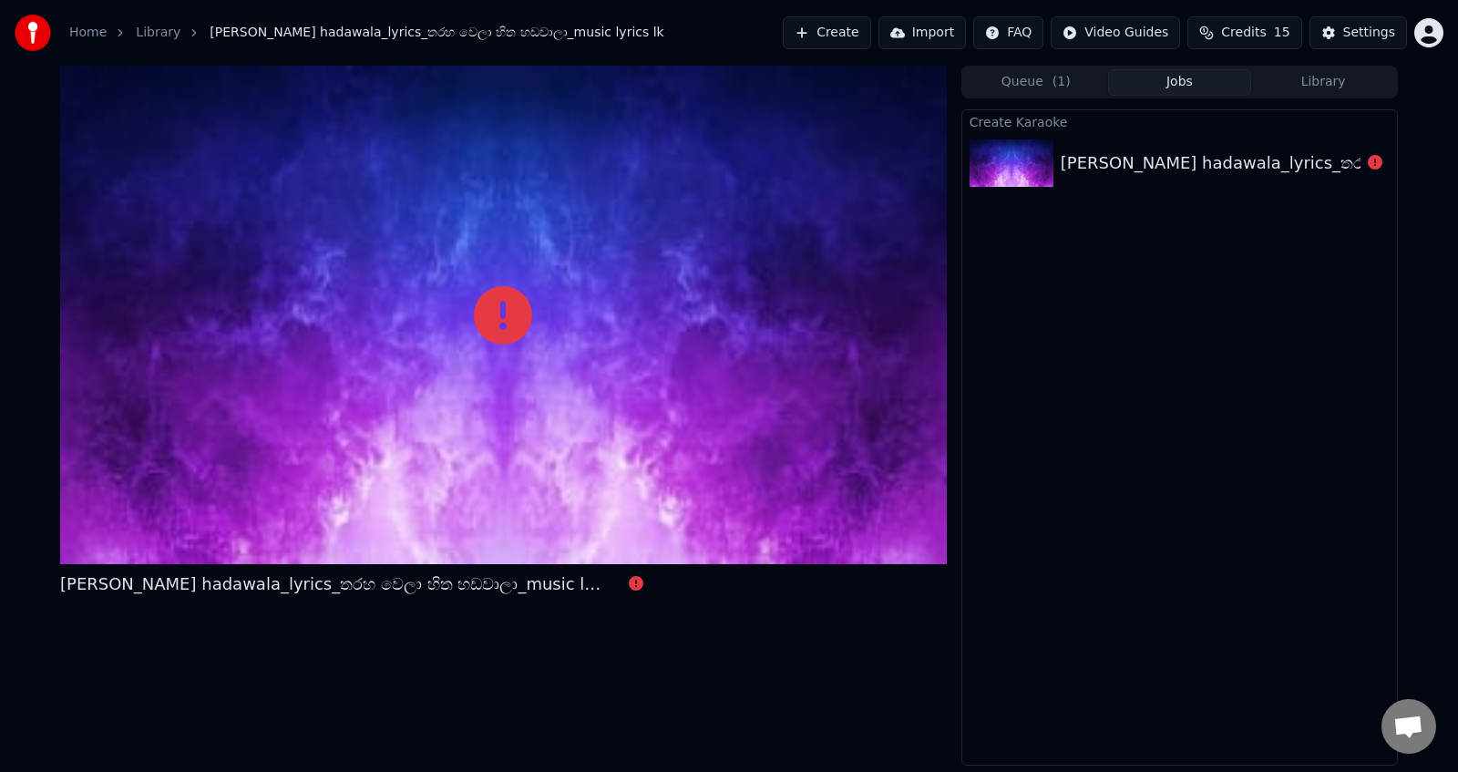
click at [847, 35] on button "Create" at bounding box center [827, 32] width 88 height 33
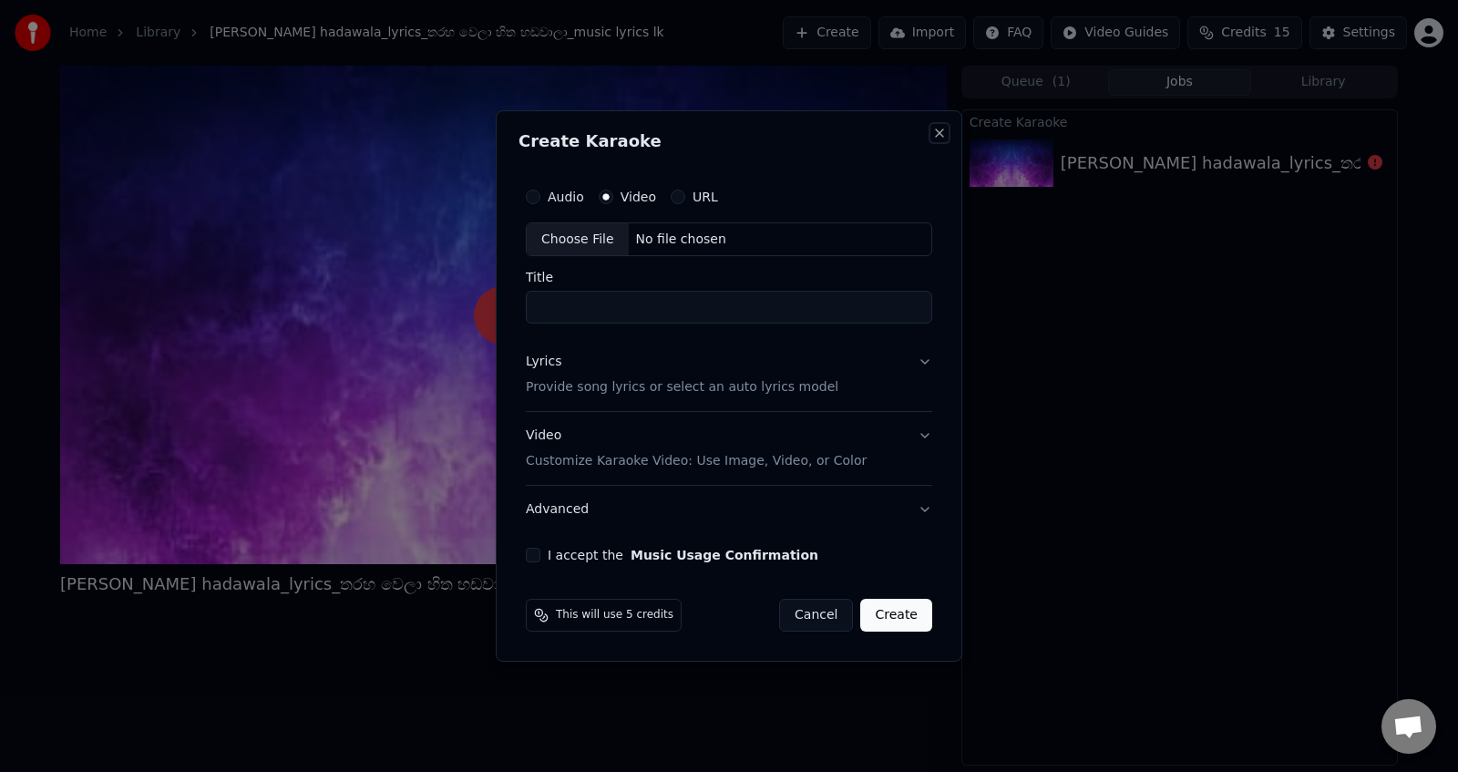
click at [935, 128] on button "Close" at bounding box center [939, 133] width 15 height 15
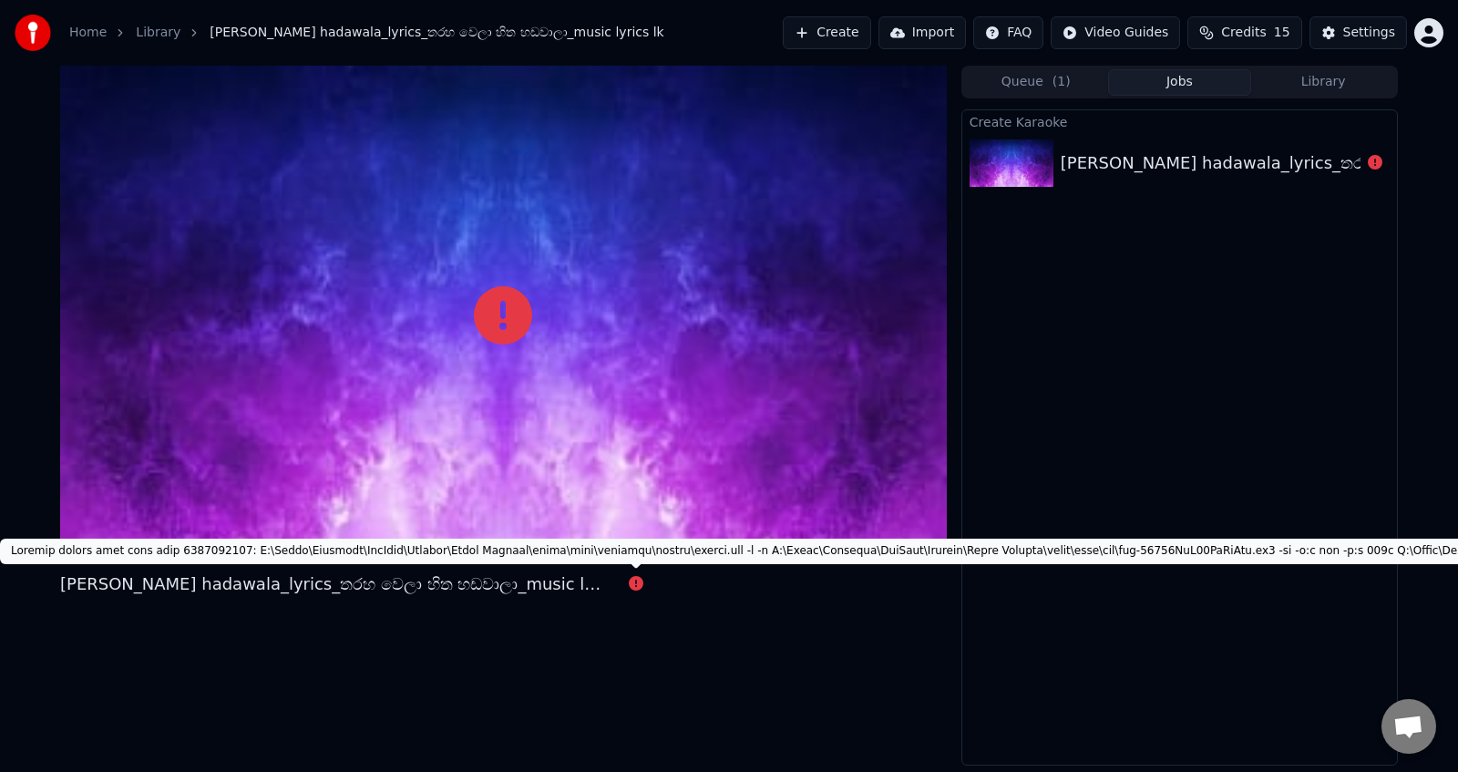
click at [649, 586] on div "[PERSON_NAME] hadawala_lyrics_තරහ වෙලා හිත හඩවාලා_music lyrics lk" at bounding box center [359, 584] width 598 height 26
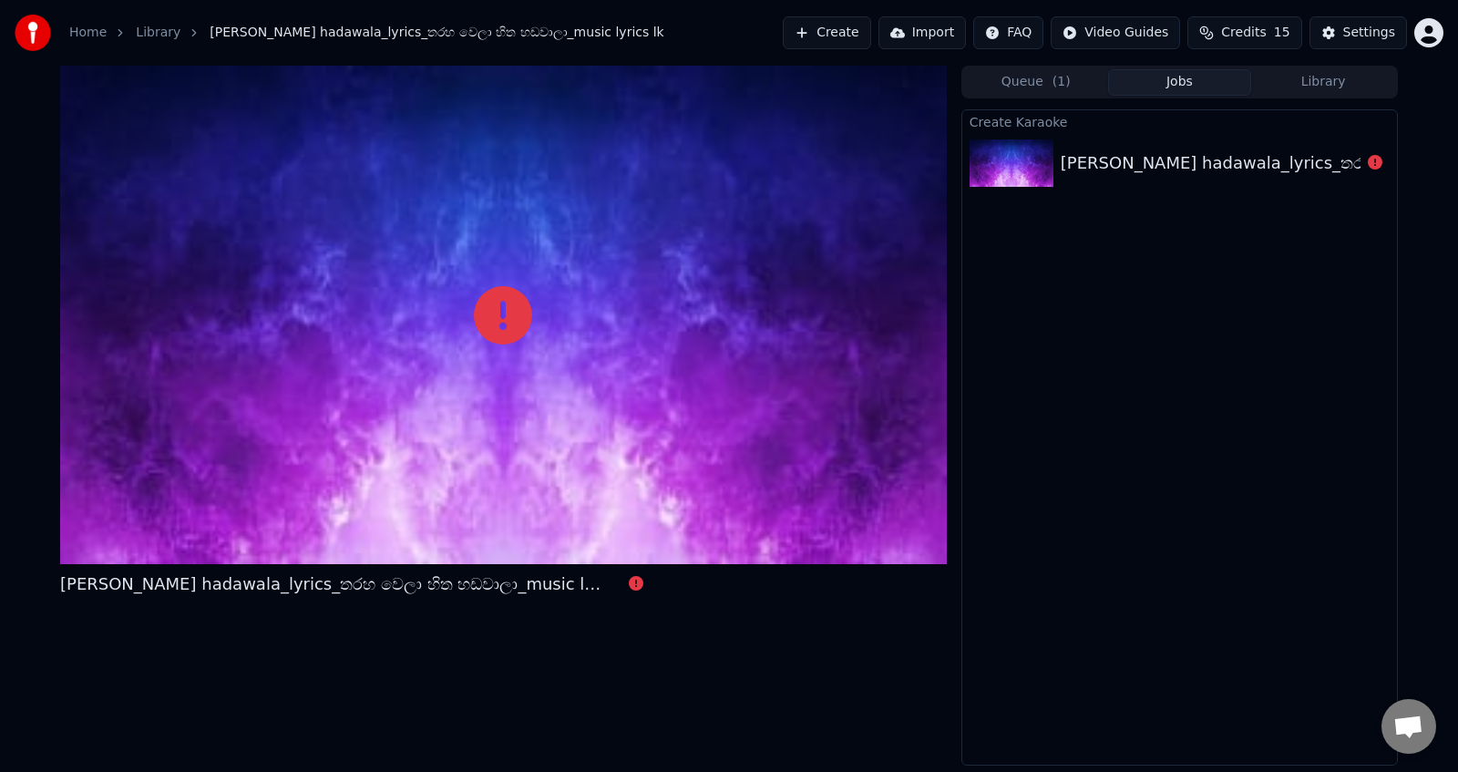
drag, startPoint x: 818, startPoint y: 291, endPoint x: 785, endPoint y: 296, distance: 33.3
click at [811, 294] on div at bounding box center [503, 315] width 887 height 498
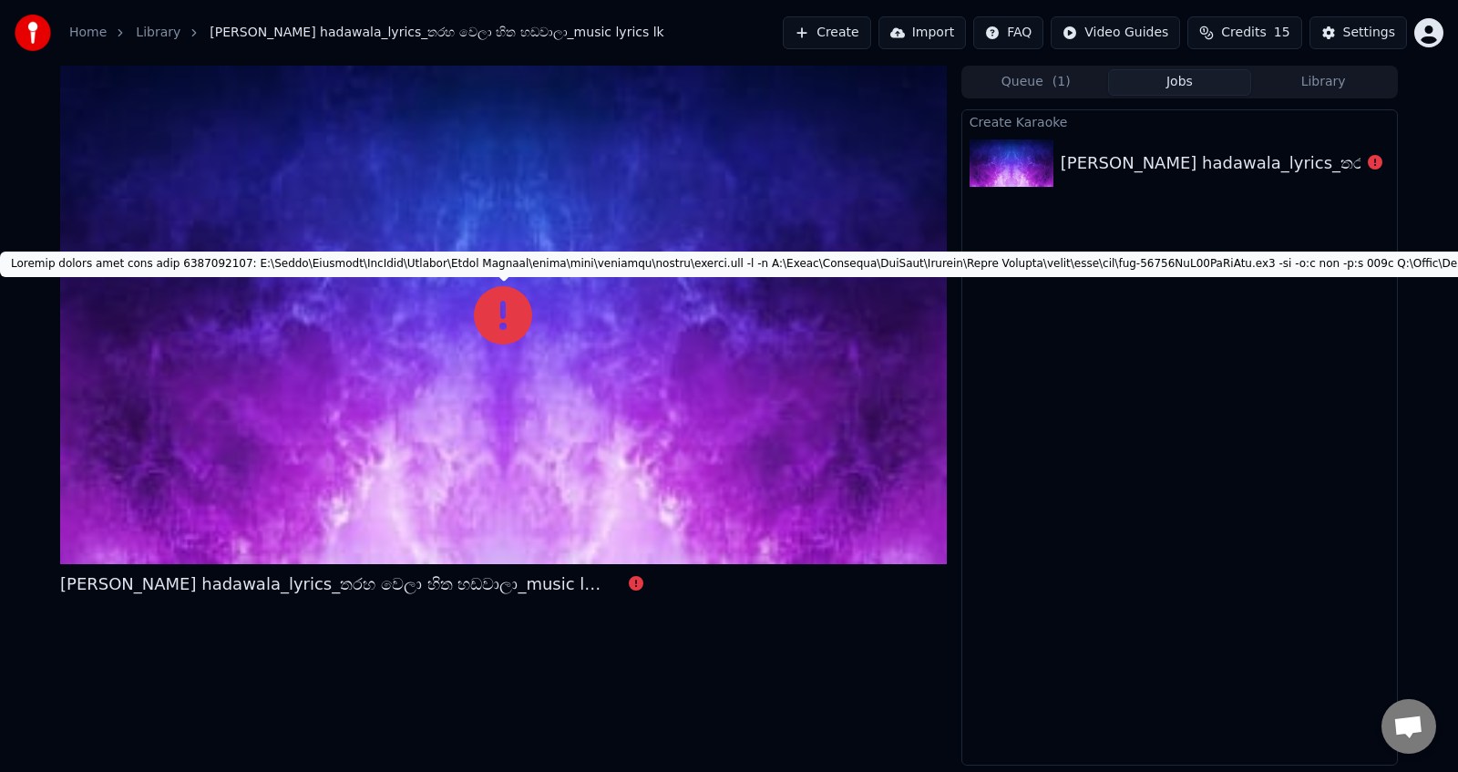
click at [494, 316] on icon at bounding box center [503, 315] width 58 height 58
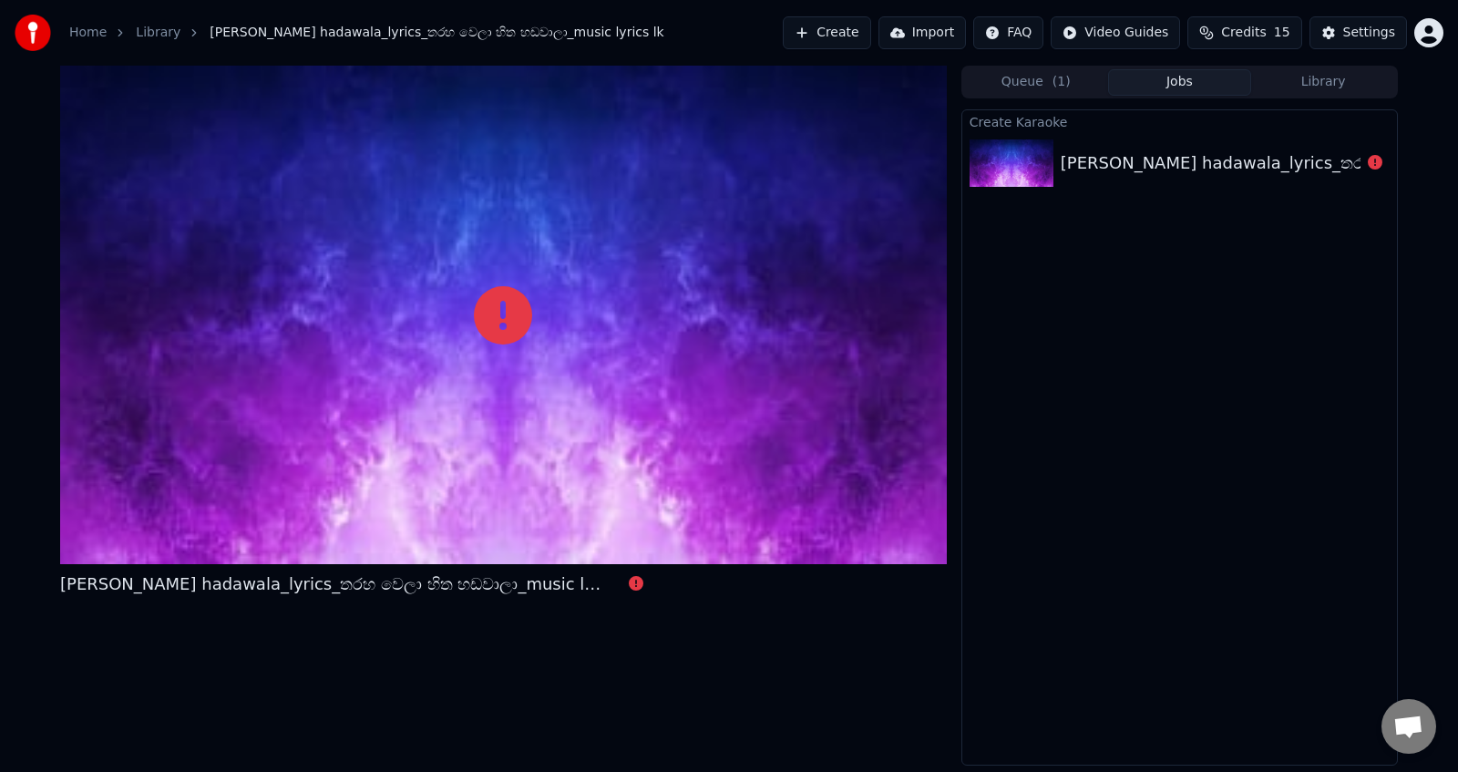
click at [498, 339] on icon at bounding box center [503, 315] width 58 height 58
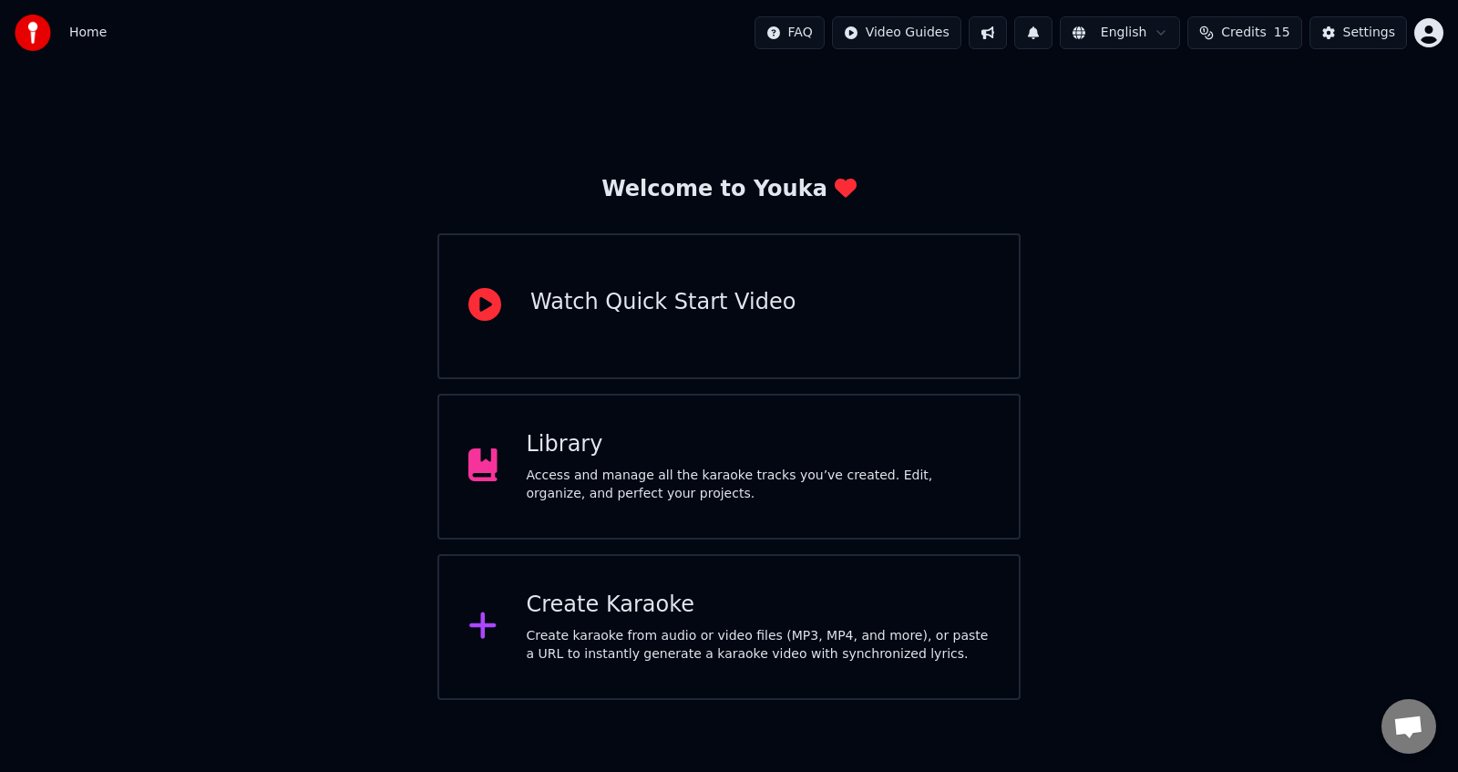
click at [583, 462] on div "Library Access and manage all the karaoke tracks you’ve created. Edit, organize…" at bounding box center [759, 466] width 464 height 73
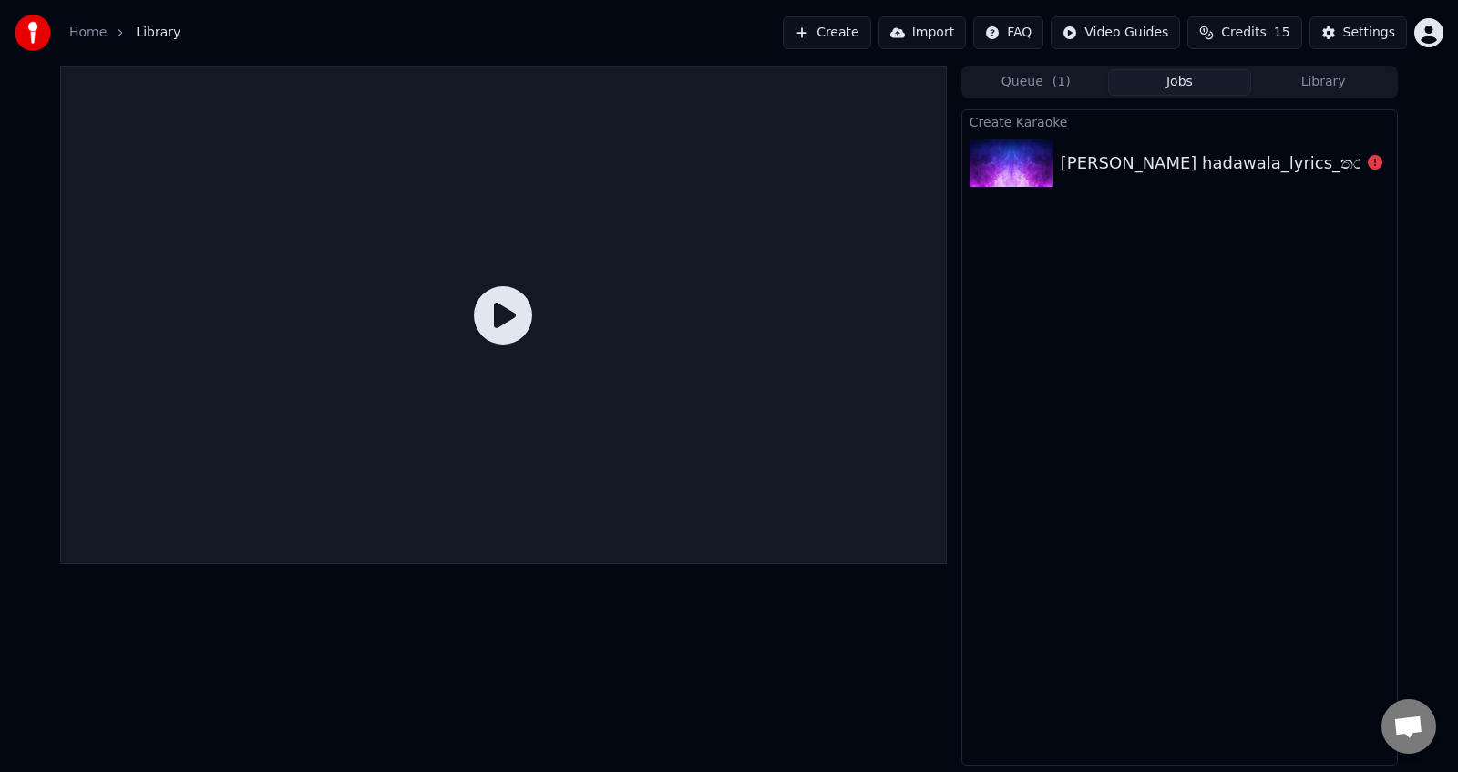
click at [494, 309] on icon at bounding box center [503, 315] width 58 height 58
click at [1071, 171] on div "[PERSON_NAME] hadawala_lyrics_තරහ වෙලා හිත හඩවාලා_music lyrics lk" at bounding box center [1352, 163] width 582 height 26
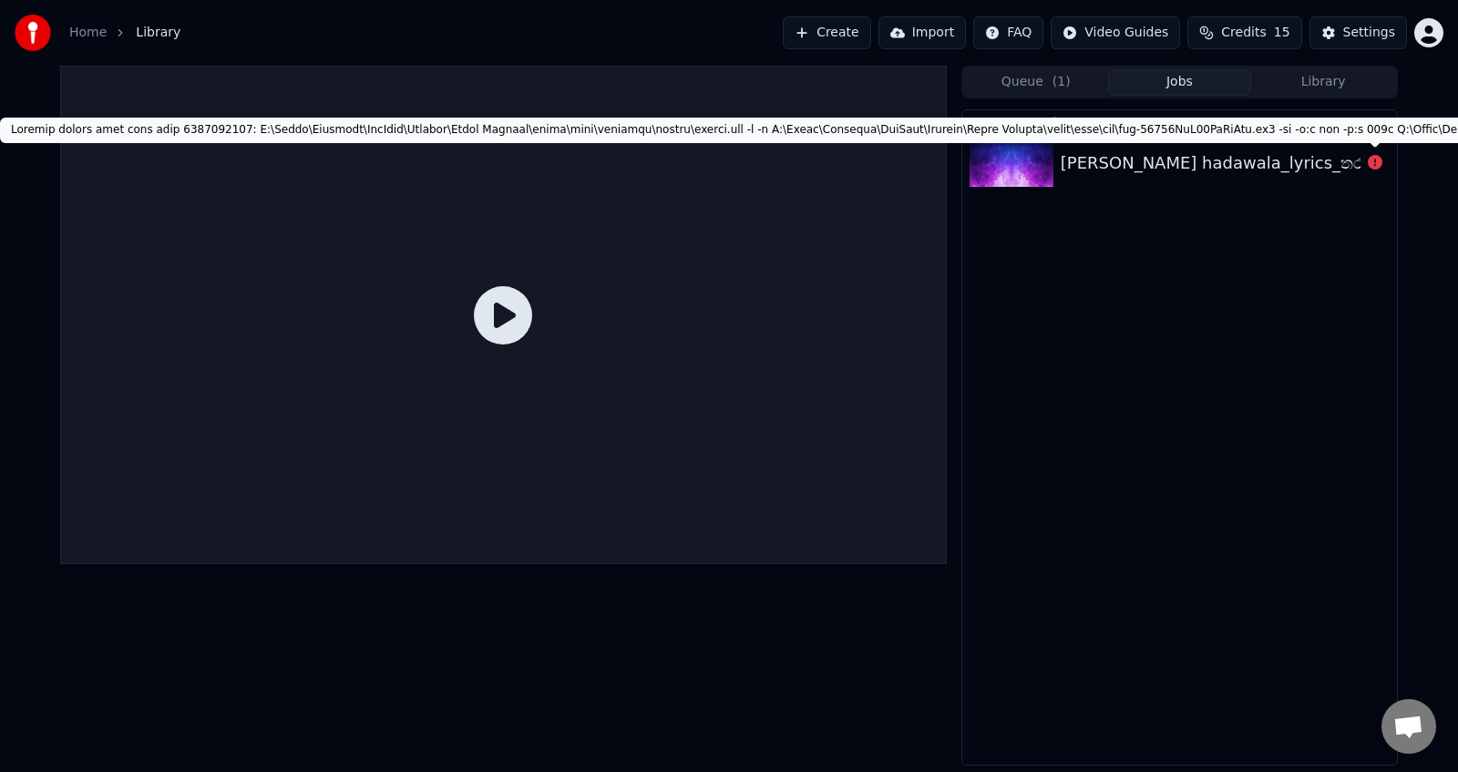
click at [1376, 158] on icon at bounding box center [1375, 162] width 15 height 15
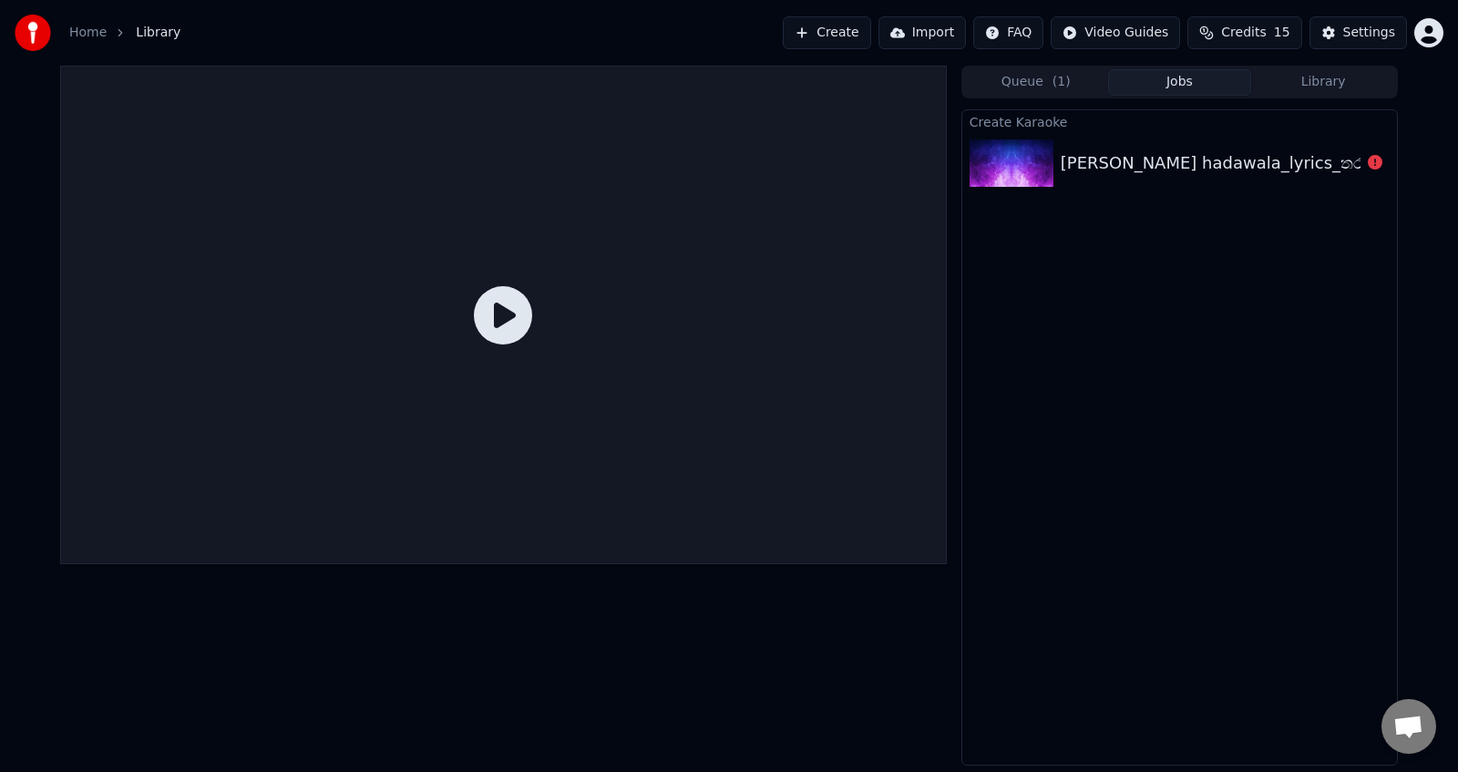
click at [1376, 158] on icon at bounding box center [1375, 162] width 15 height 15
click at [990, 176] on img at bounding box center [1012, 162] width 84 height 47
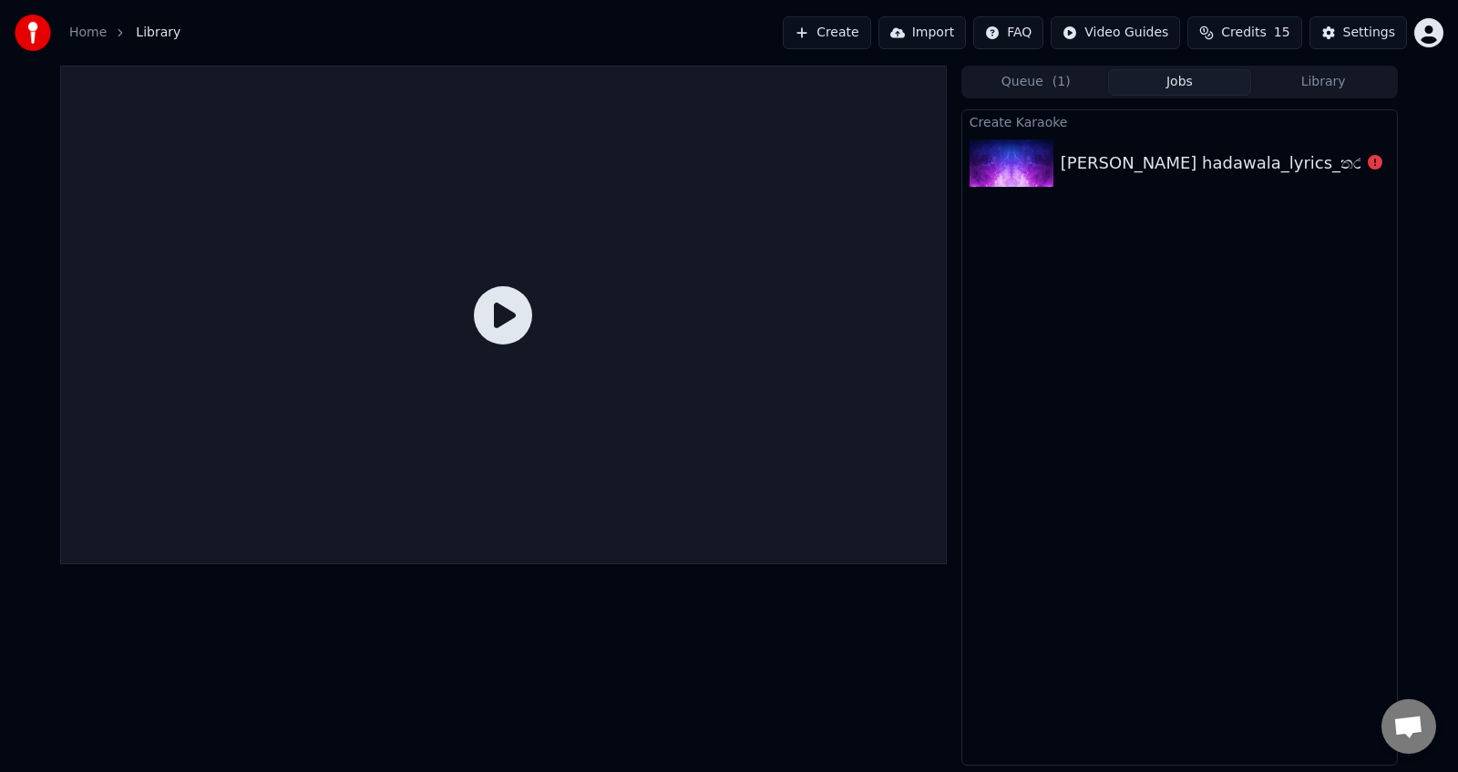
click at [990, 176] on img at bounding box center [1012, 162] width 84 height 47
click at [689, 269] on div at bounding box center [503, 315] width 887 height 498
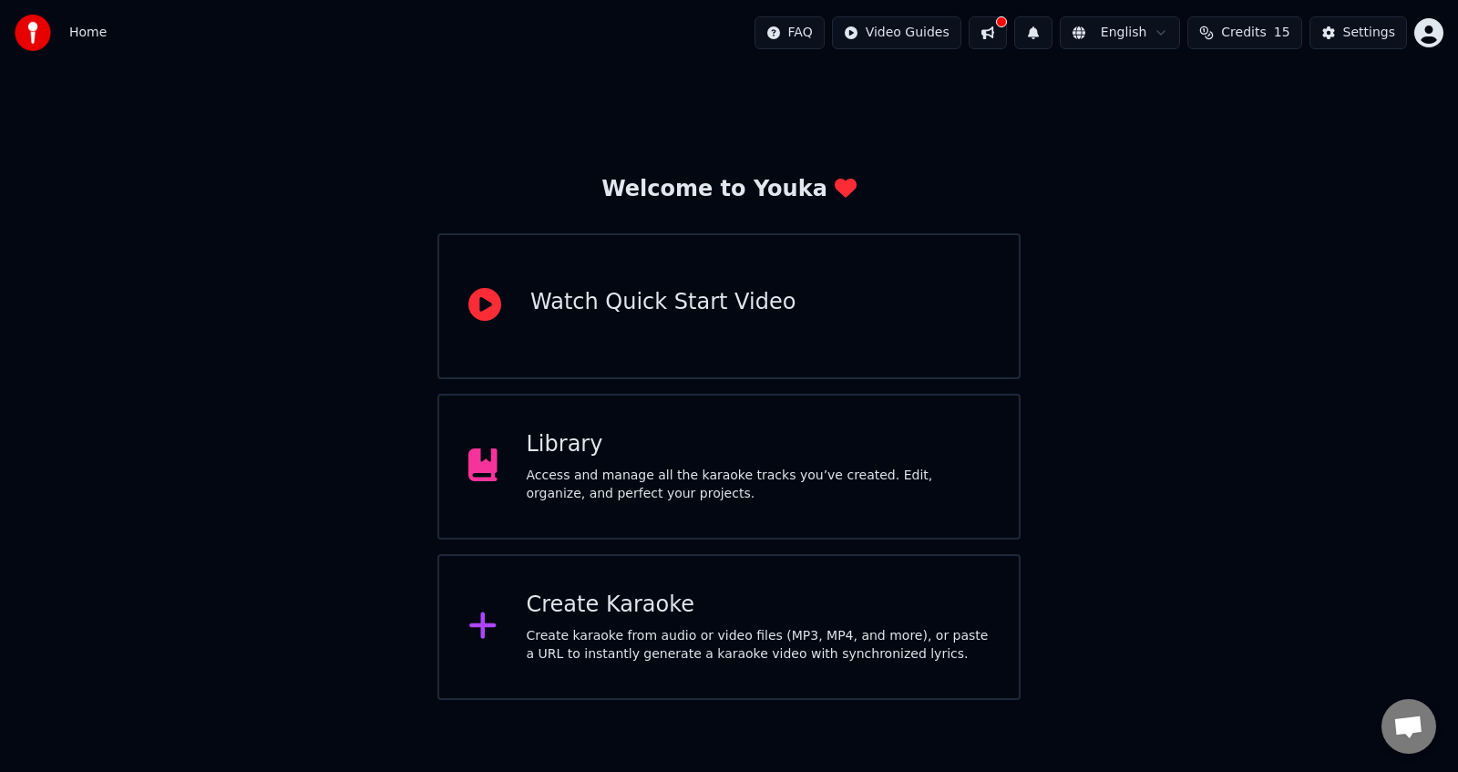
click at [587, 617] on div "Create Karaoke" at bounding box center [759, 604] width 464 height 29
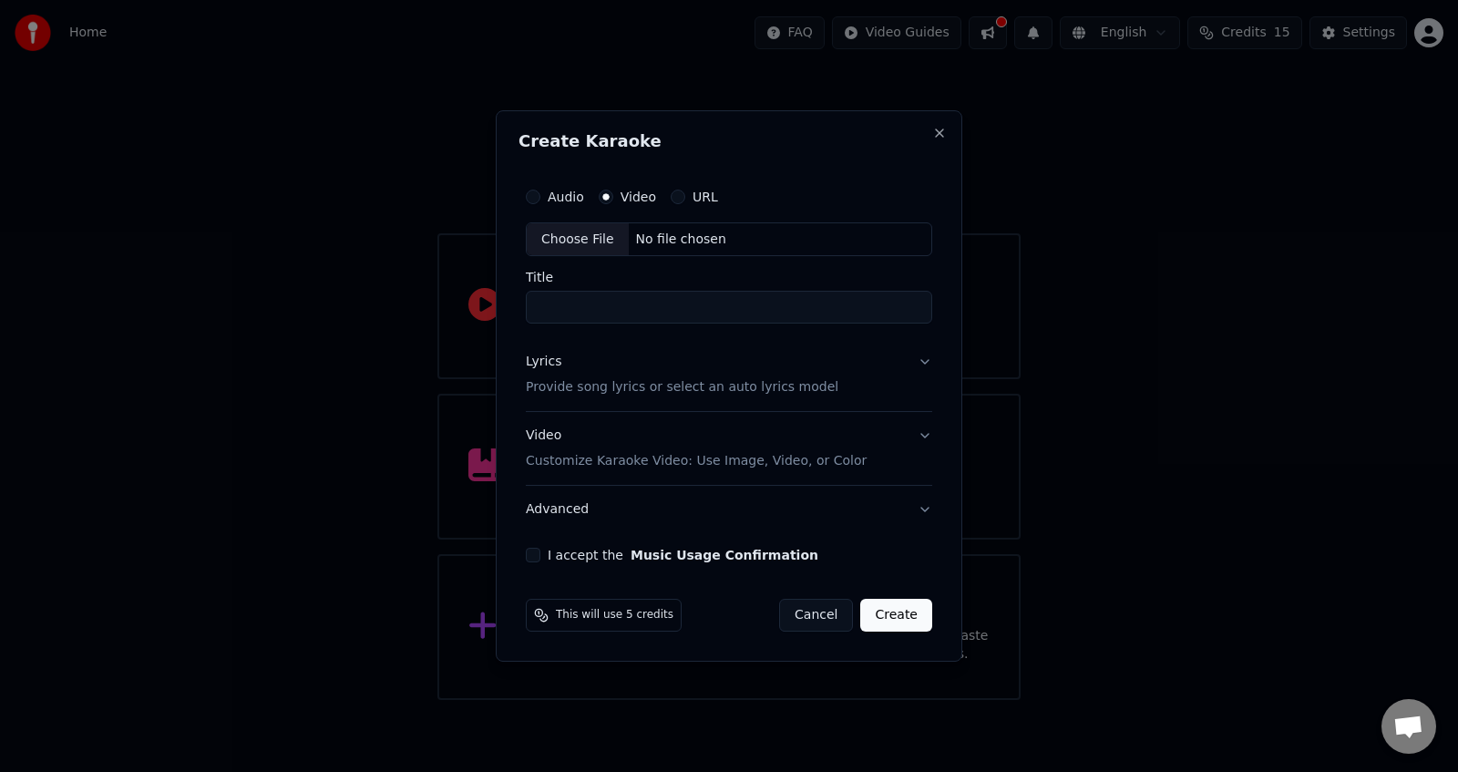
click at [585, 234] on div "Choose File" at bounding box center [578, 239] width 102 height 33
type input "**********"
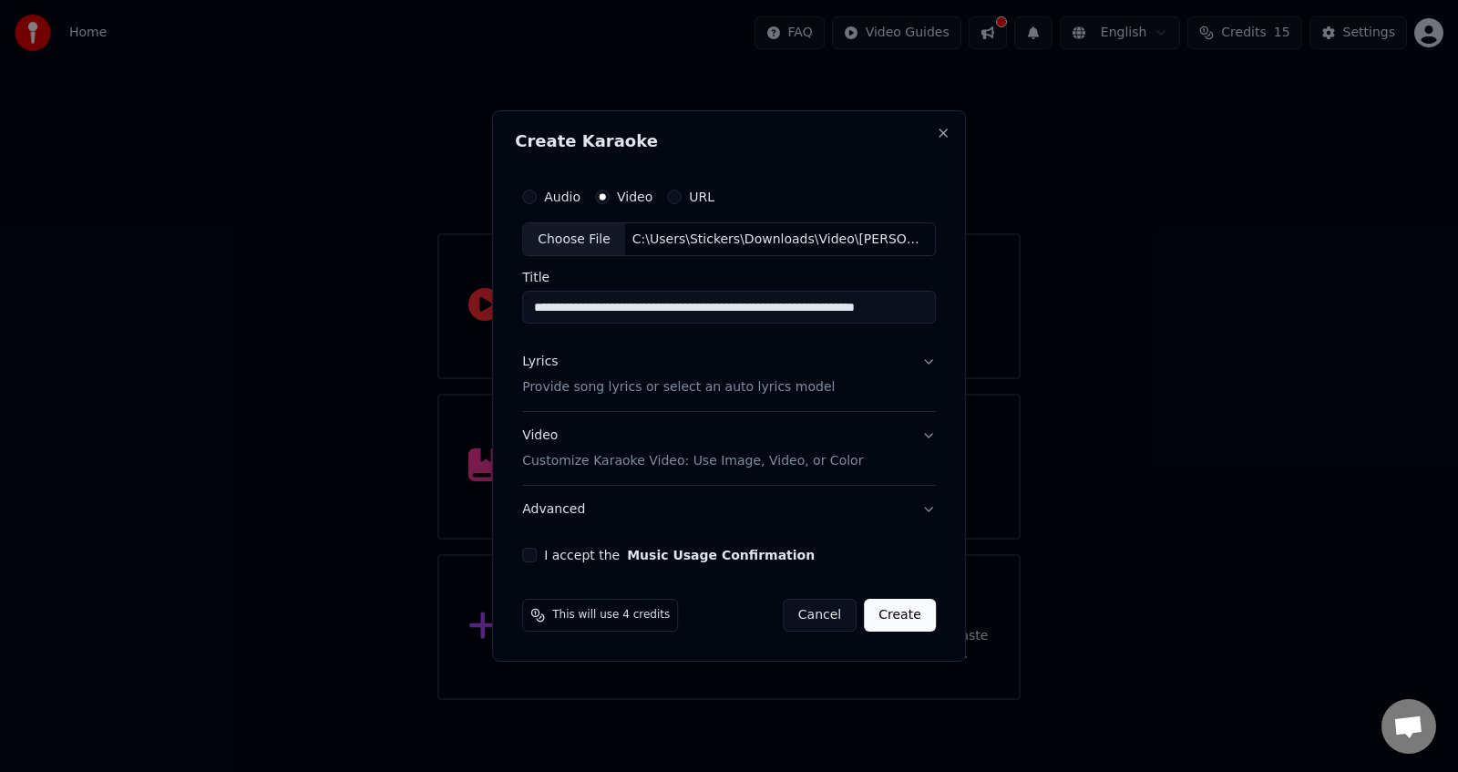
click at [922, 433] on button "Video Customize Karaoke Video: Use Image, Video, or Color" at bounding box center [729, 449] width 414 height 73
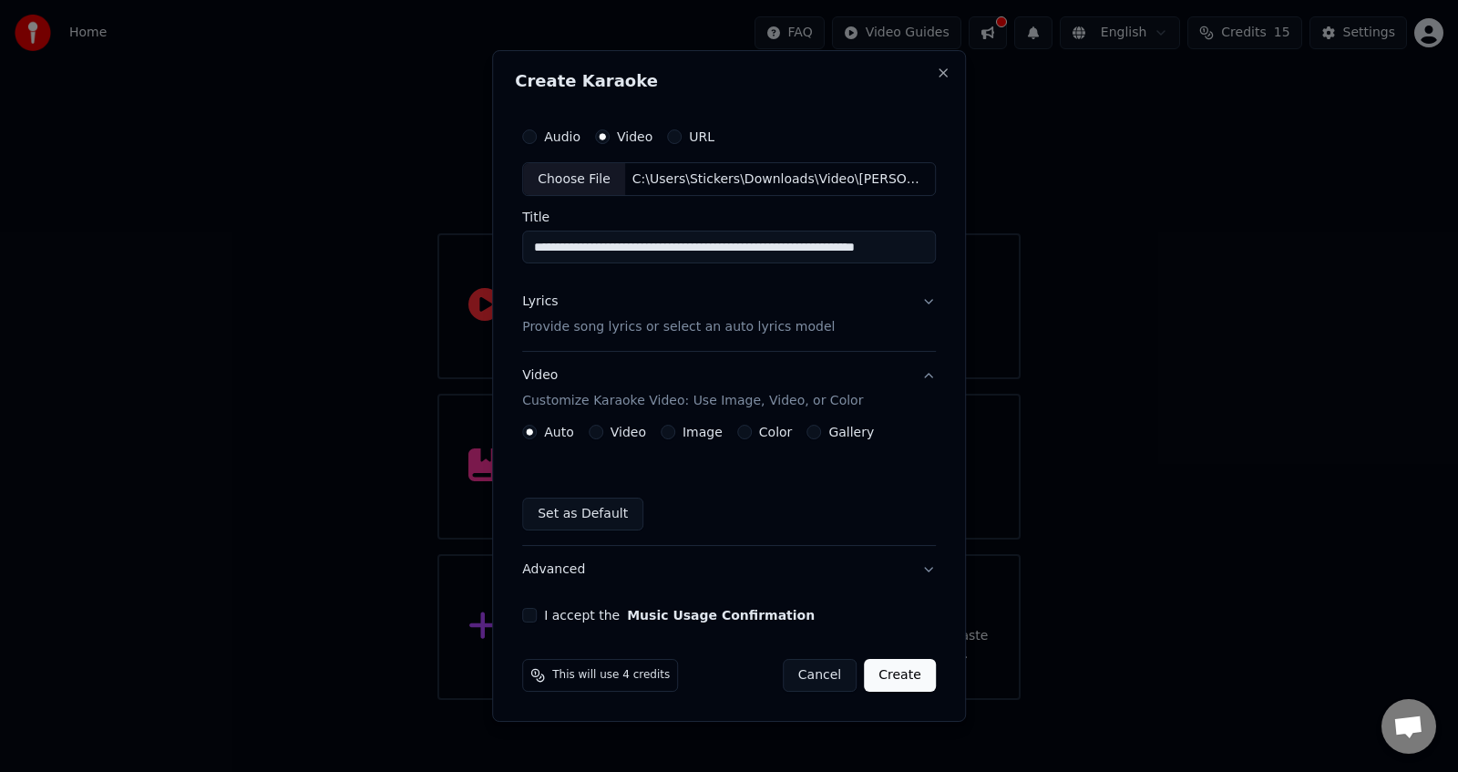
click at [603, 424] on button "Video Customize Karaoke Video: Use Image, Video, or Color" at bounding box center [729, 389] width 414 height 73
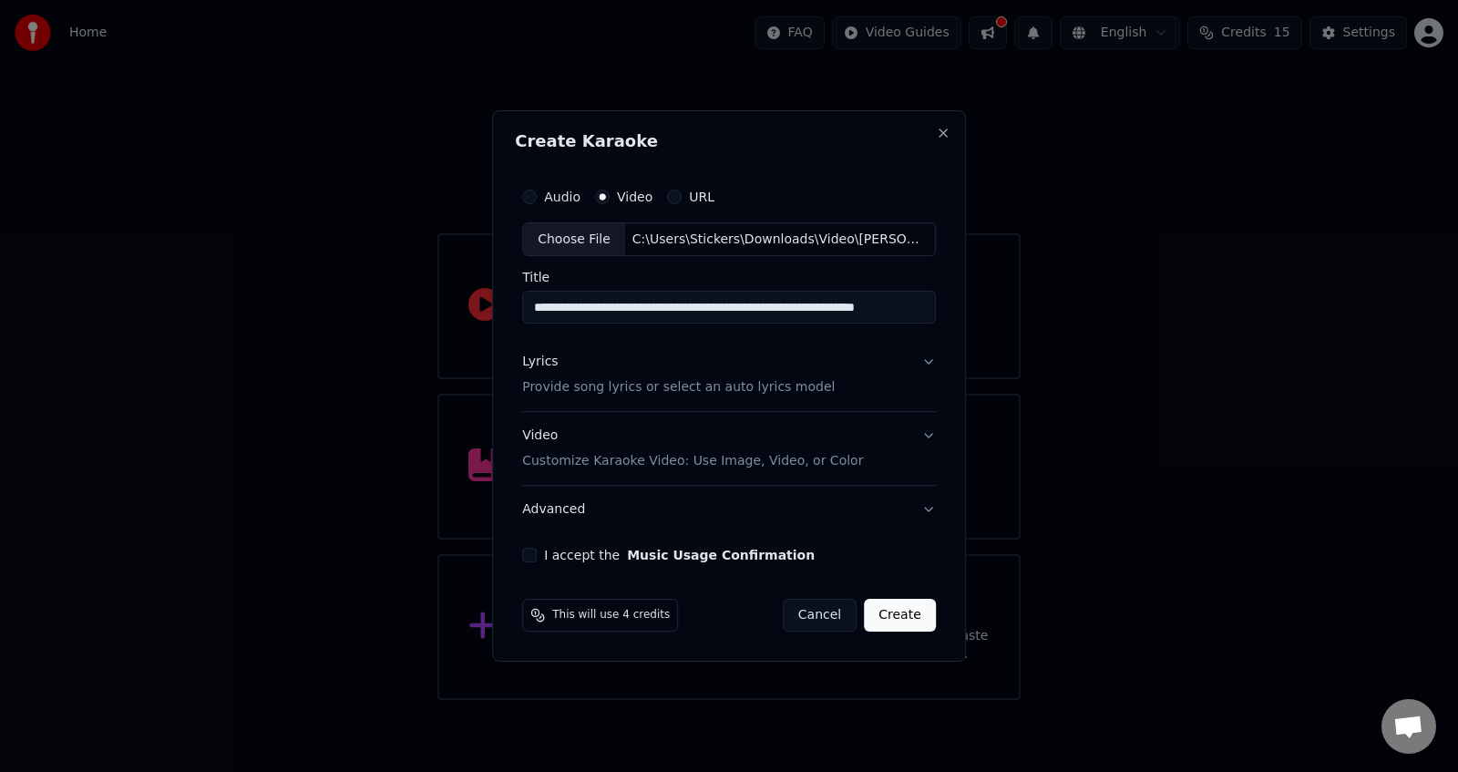
click at [927, 436] on button "Video Customize Karaoke Video: Use Image, Video, or Color" at bounding box center [729, 449] width 414 height 73
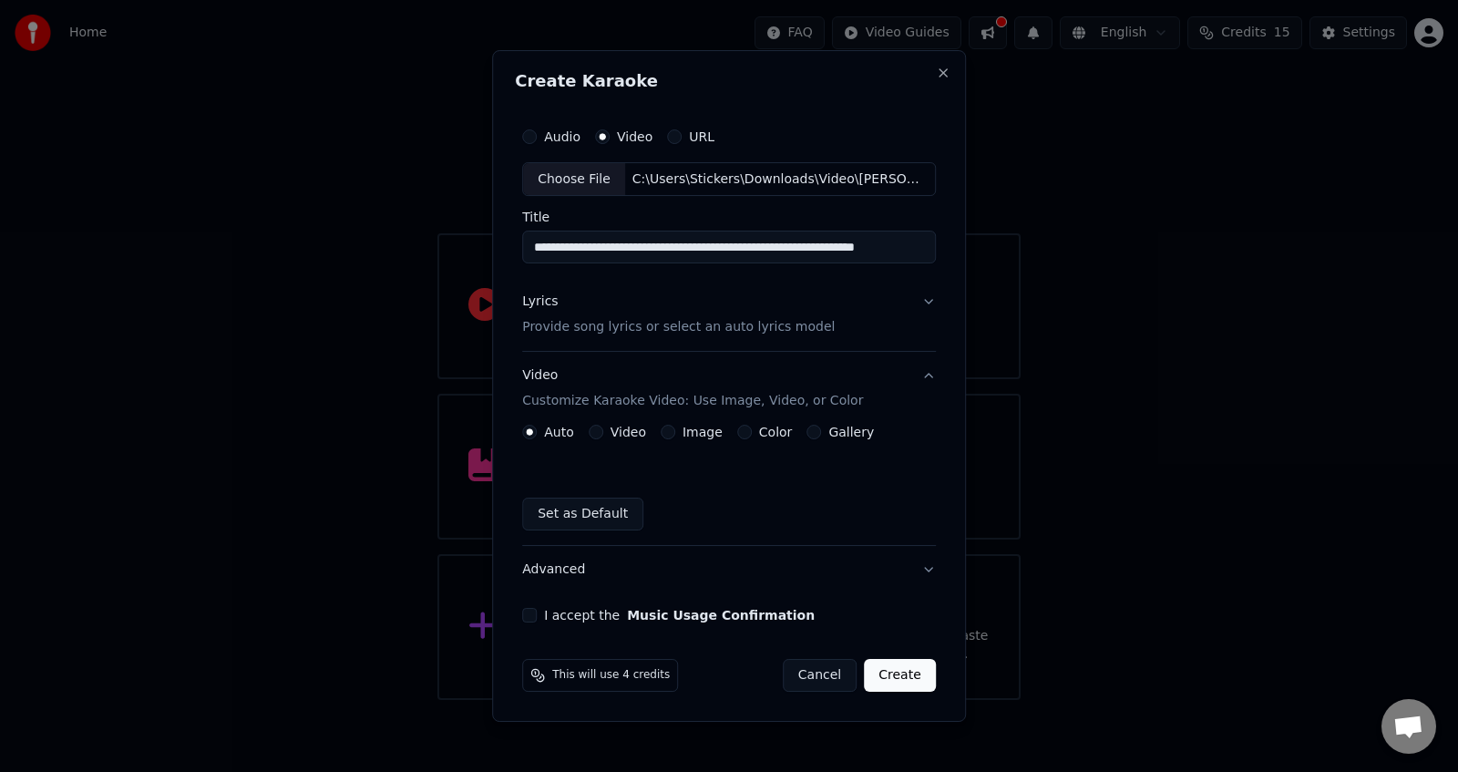
click at [598, 427] on button "Video" at bounding box center [596, 432] width 15 height 15
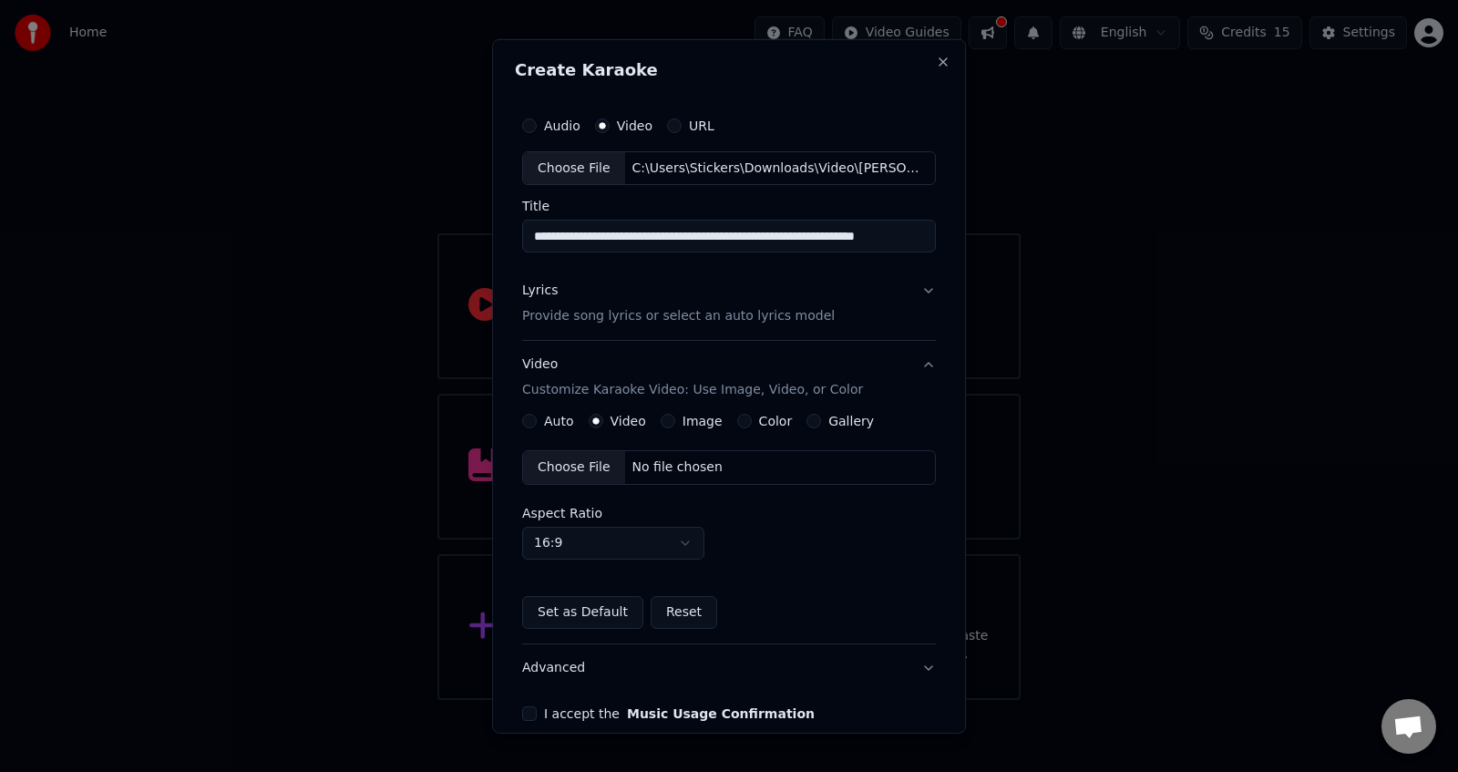
click at [580, 466] on div "Choose File" at bounding box center [574, 467] width 102 height 33
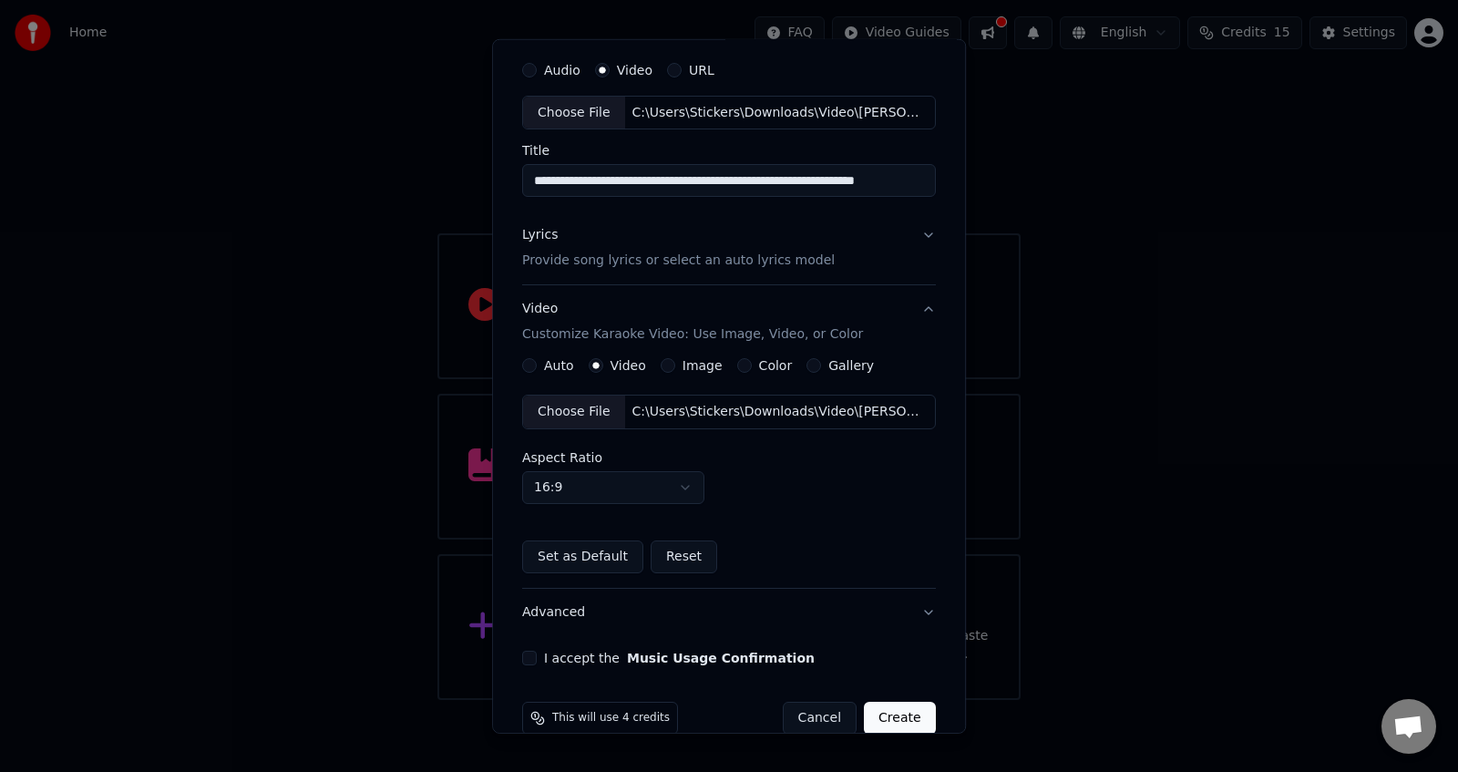
scroll to position [87, 0]
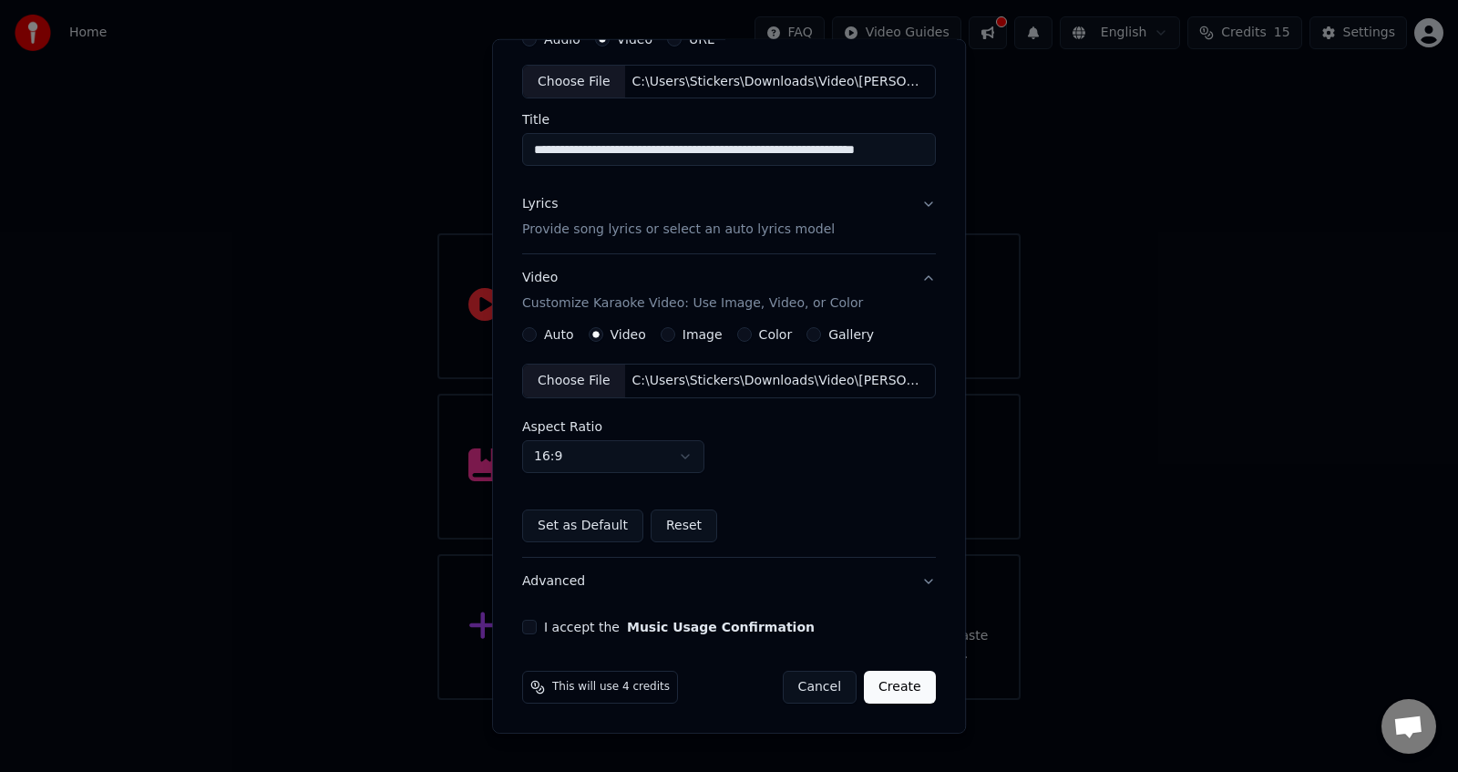
click at [517, 629] on div "**********" at bounding box center [729, 327] width 428 height 629
click at [524, 625] on button "I accept the Music Usage Confirmation" at bounding box center [529, 627] width 15 height 15
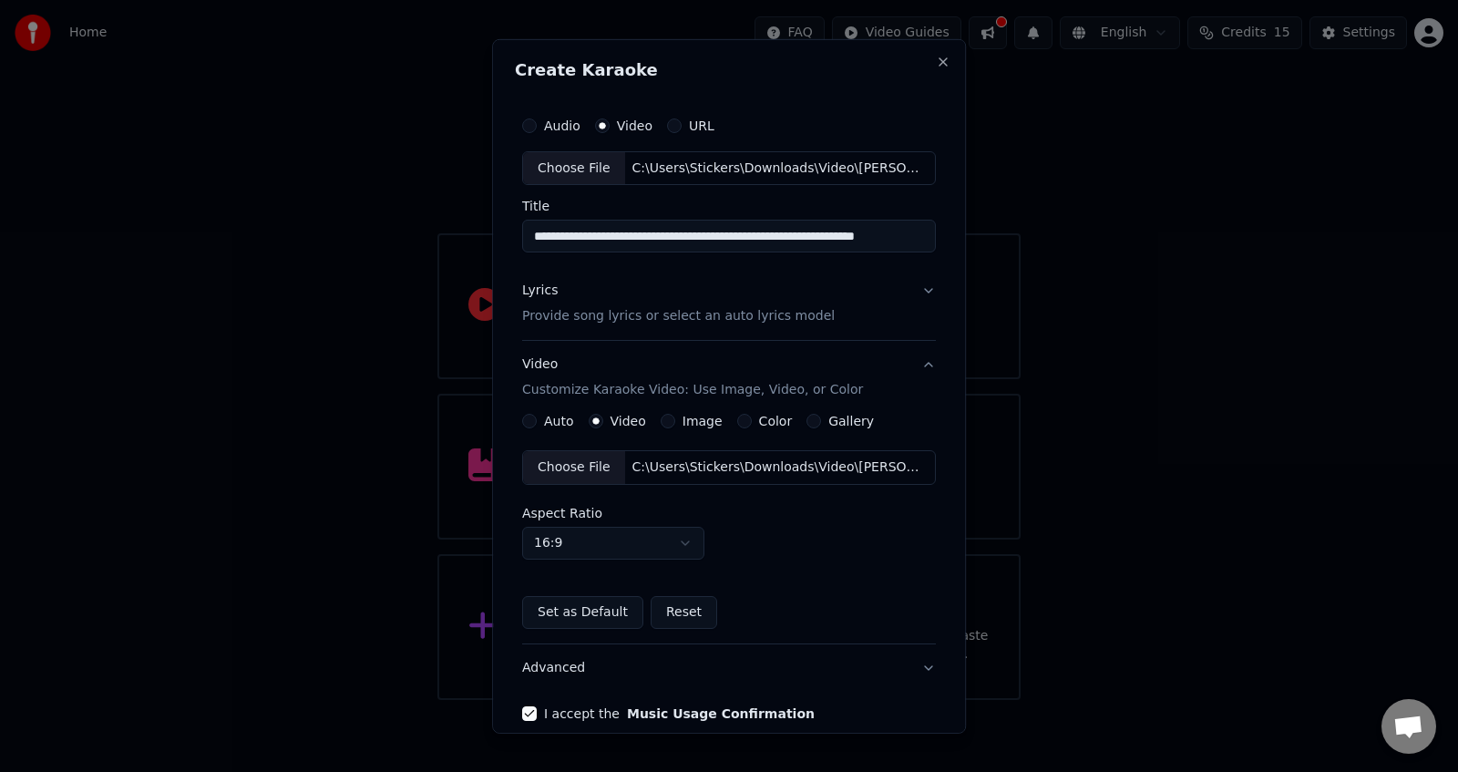
click at [919, 288] on button "Lyrics Provide song lyrics or select an auto lyrics model" at bounding box center [729, 303] width 414 height 73
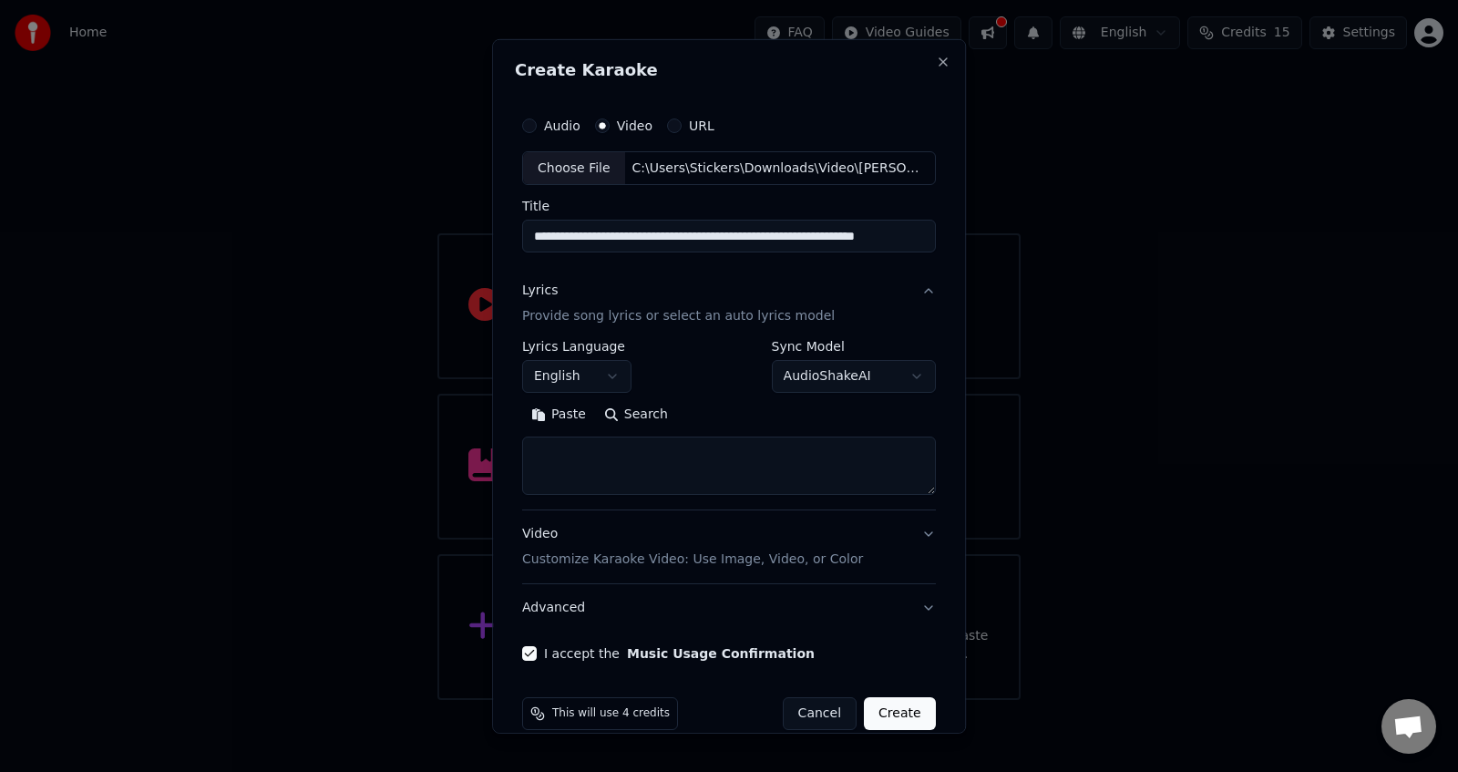
click at [605, 462] on textarea at bounding box center [729, 465] width 414 height 58
type textarea "**********"
click at [879, 713] on button "Create" at bounding box center [900, 713] width 72 height 33
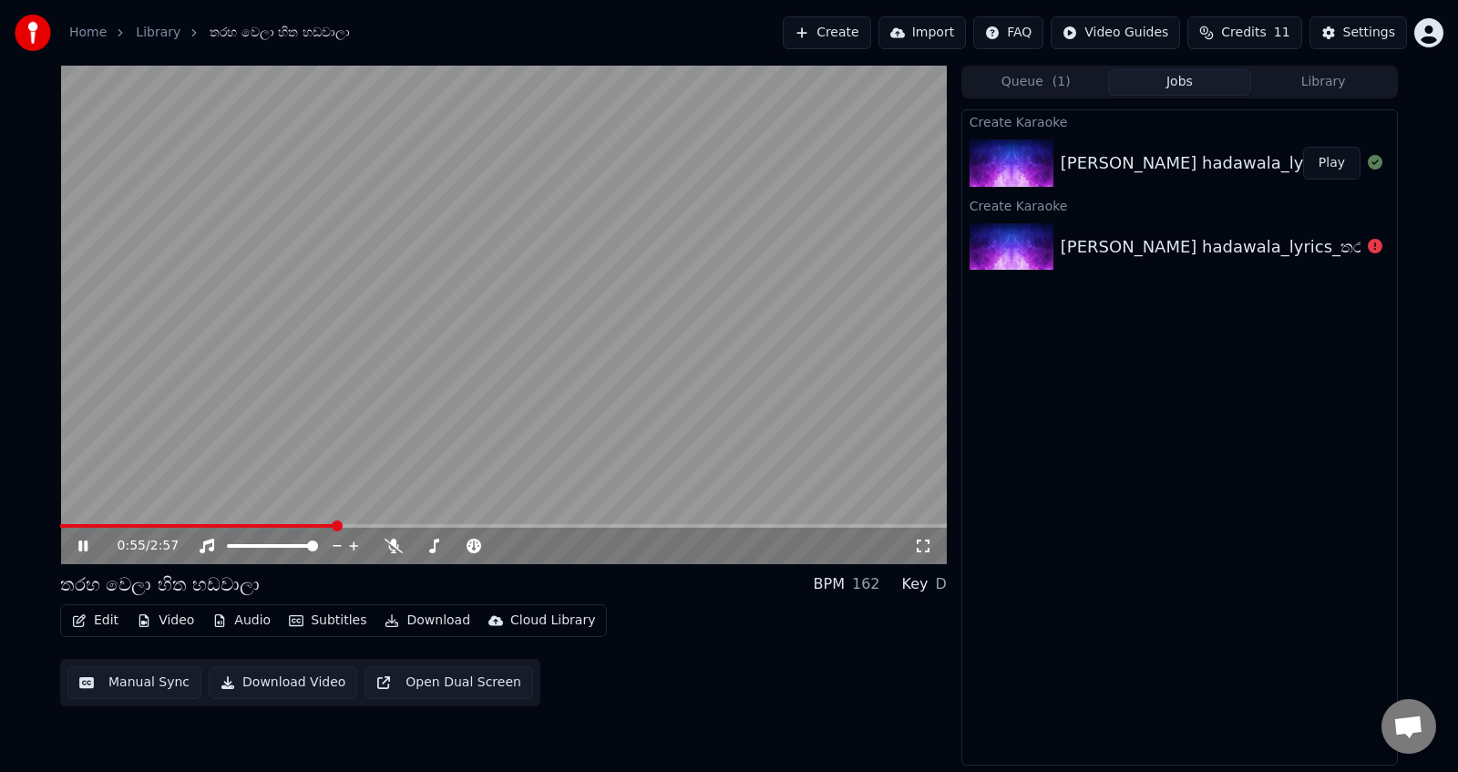
click at [336, 531] on span at bounding box center [337, 525] width 11 height 11
click at [255, 686] on button "Download Video" at bounding box center [283, 682] width 149 height 33
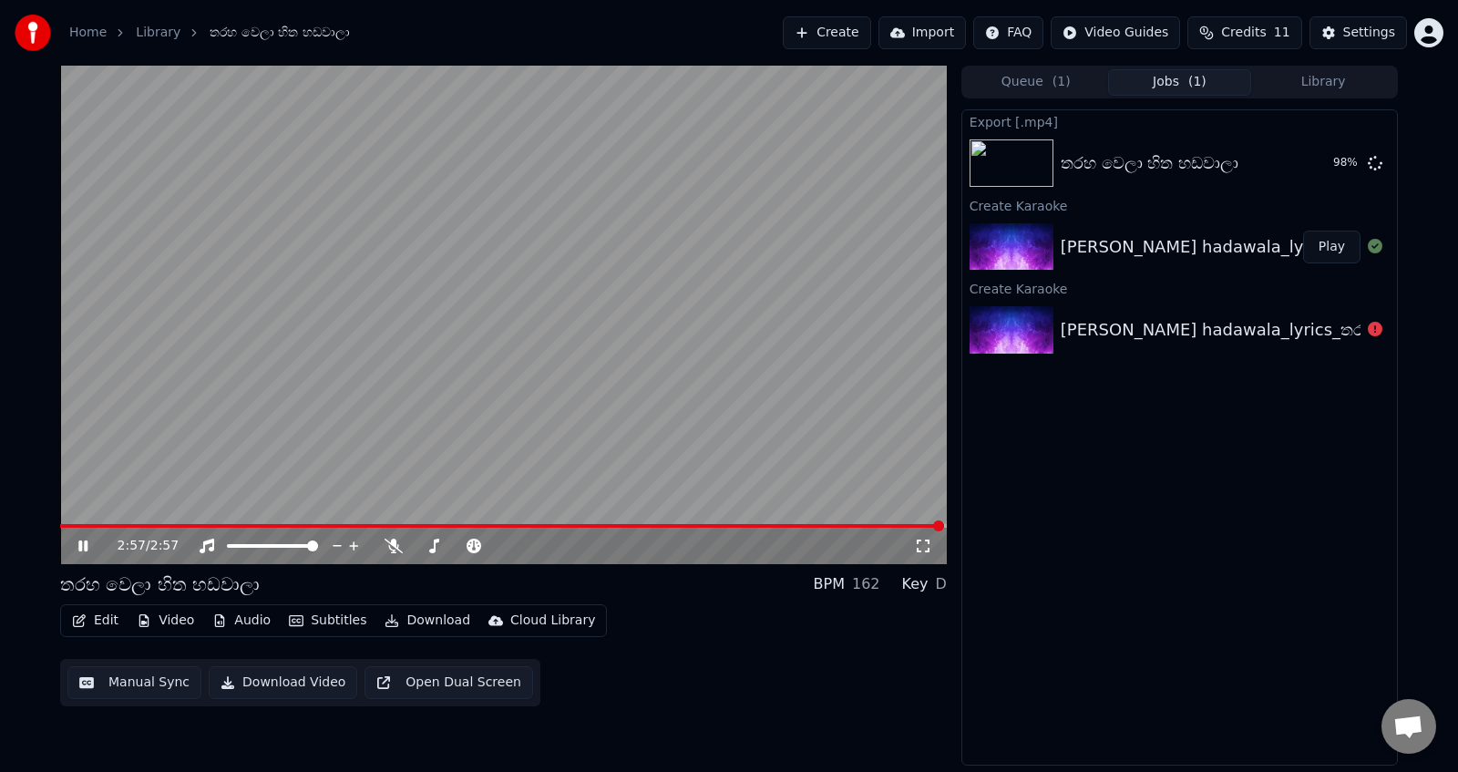
click at [77, 542] on icon at bounding box center [96, 546] width 43 height 15
click at [1337, 155] on button "Show" at bounding box center [1328, 163] width 66 height 33
